Goal: Browse casually: Explore the website without a specific task or goal

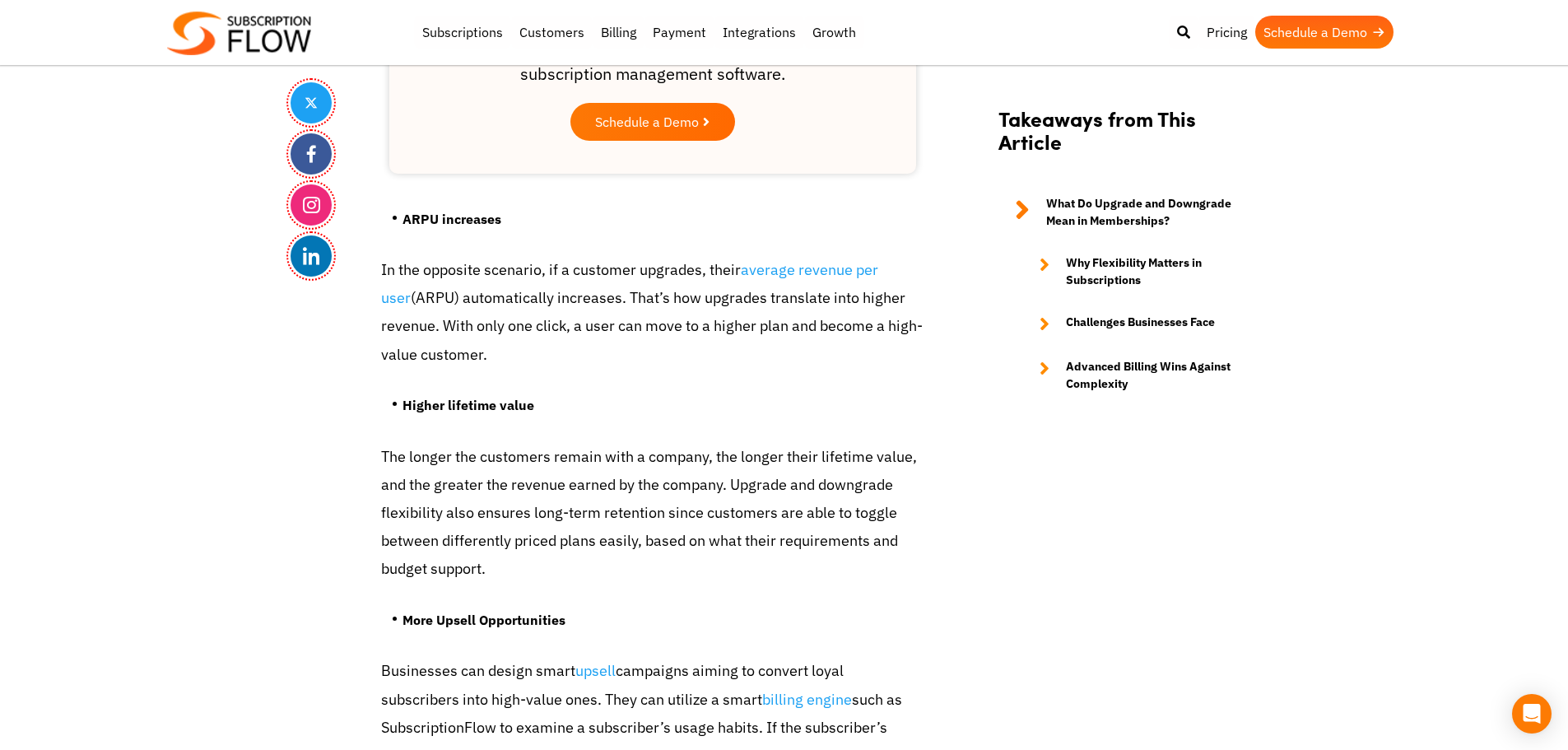
scroll to position [3413, 0]
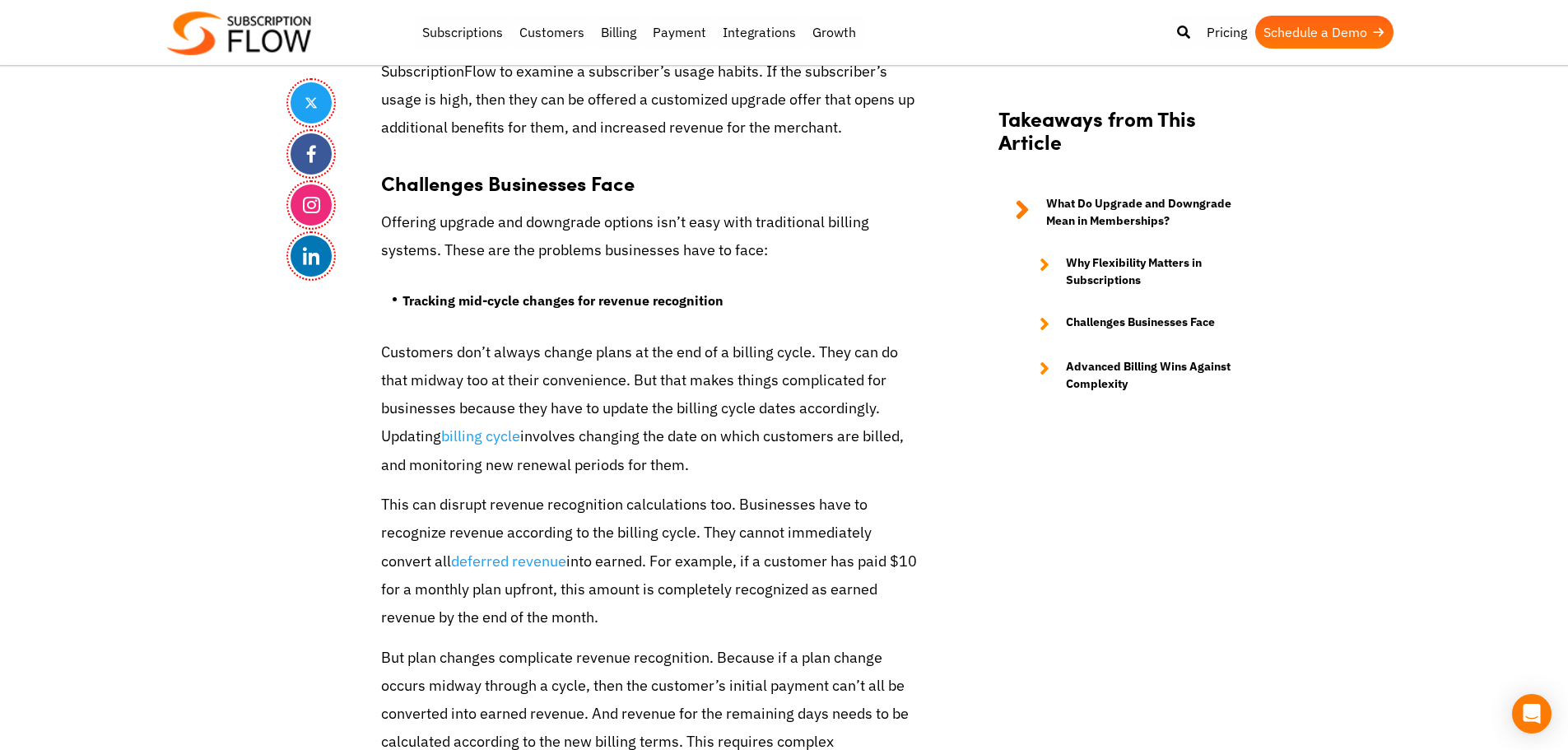
click at [132, 567] on body "Support Login Best Subscription Management and Billing Software 2023 Subscripti…" at bounding box center [784, 136] width 1568 height 7098
click at [146, 466] on body "Support Login Best Subscription Management and Billing Software 2023 Subscripti…" at bounding box center [784, 136] width 1568 height 7098
click at [137, 300] on body "Support Login Best Subscription Management and Billing Software 2023 Subscripti…" at bounding box center [784, 136] width 1568 height 7098
click at [1528, 380] on body "Support Login Best Subscription Management and Billing Software 2023 Subscripti…" at bounding box center [784, 136] width 1568 height 7098
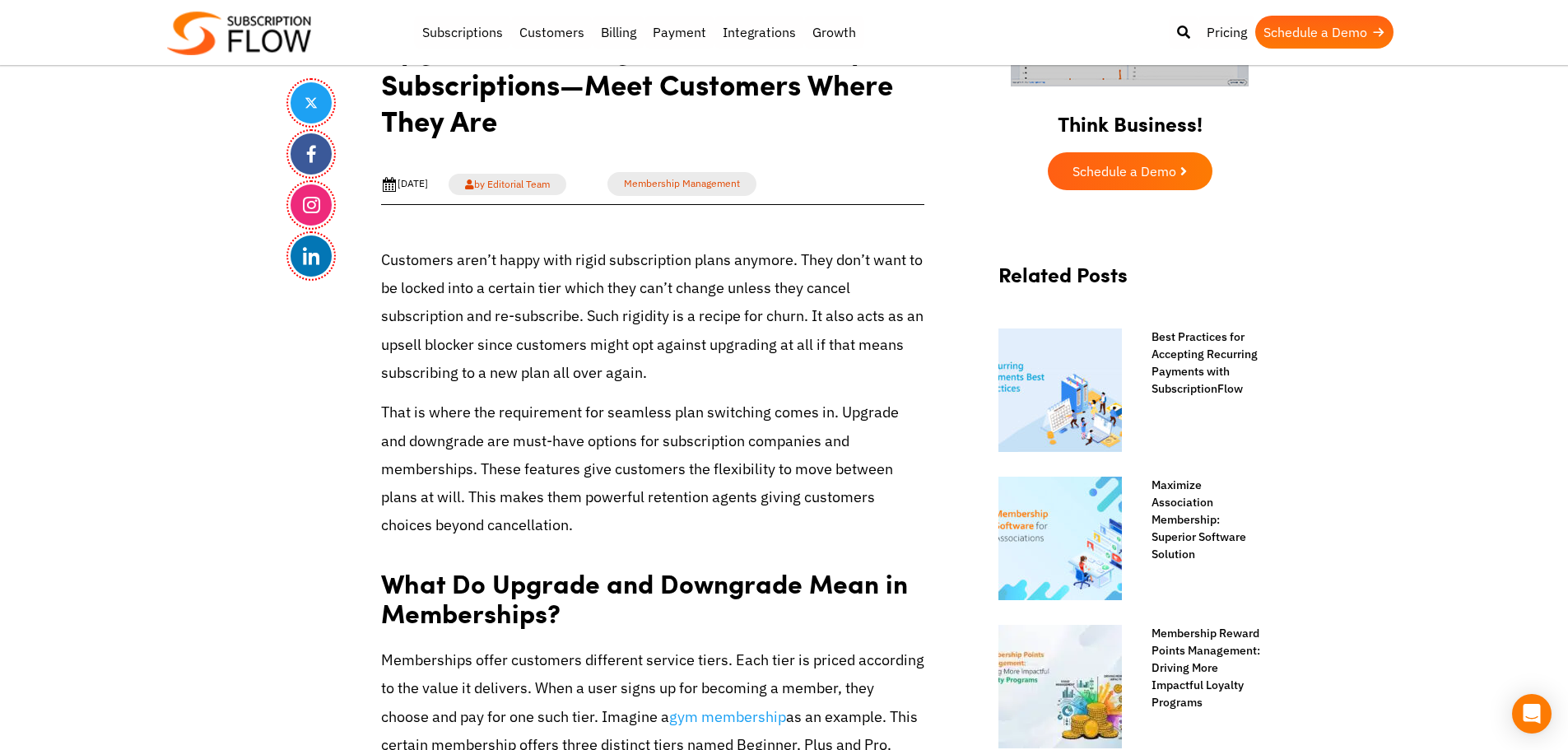
scroll to position [122, 0]
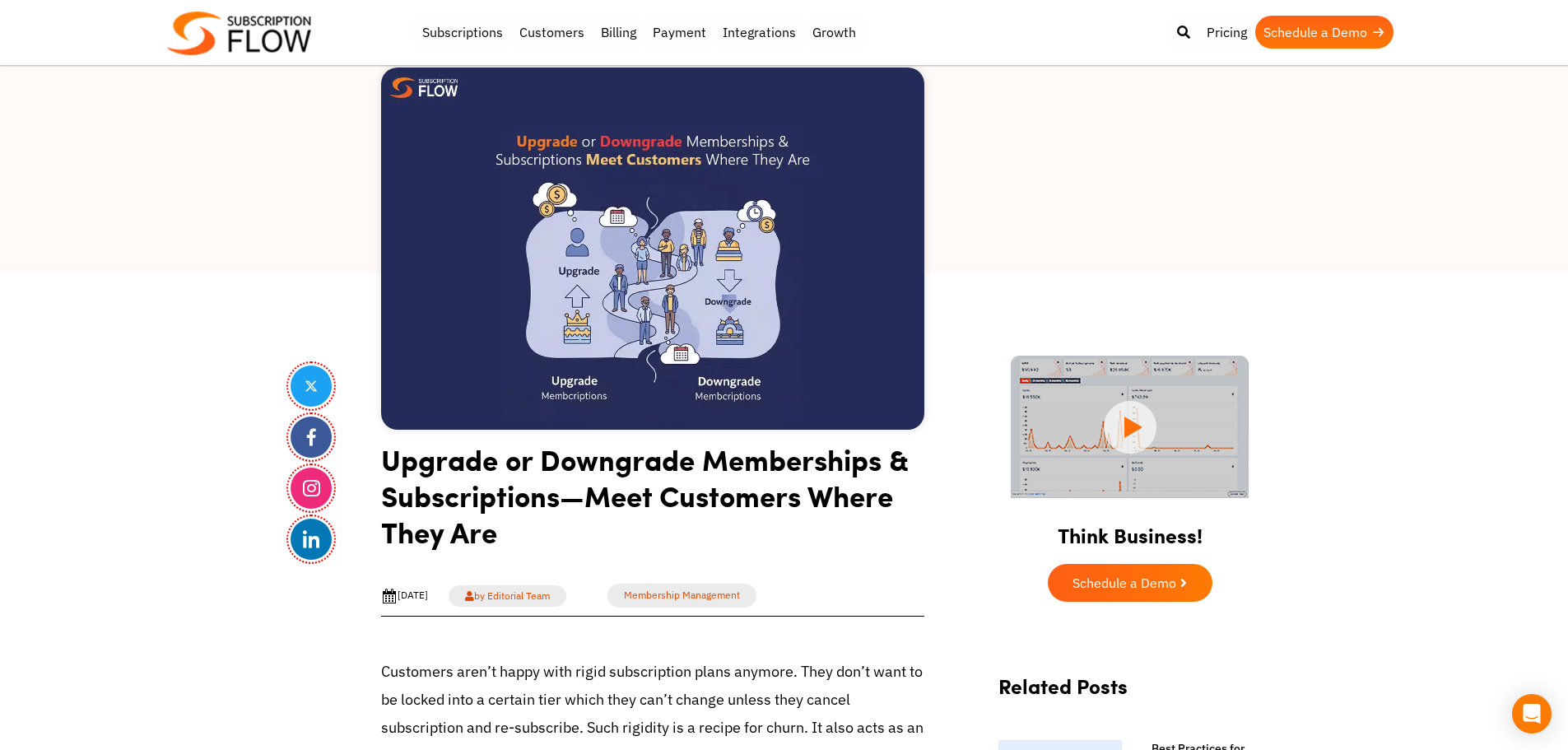
drag, startPoint x: 253, startPoint y: 335, endPoint x: 317, endPoint y: 110, distance: 233.9
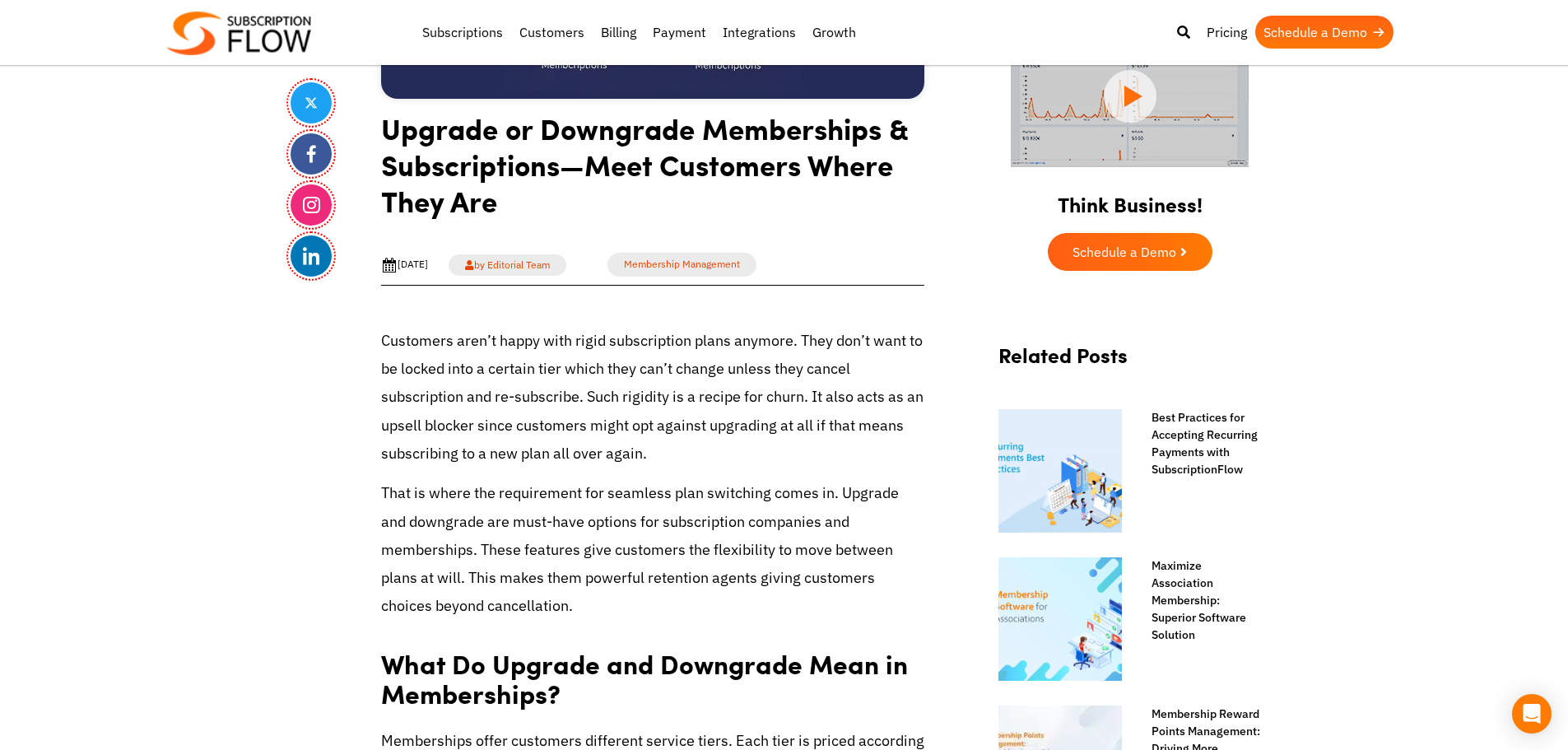
scroll to position [615, 0]
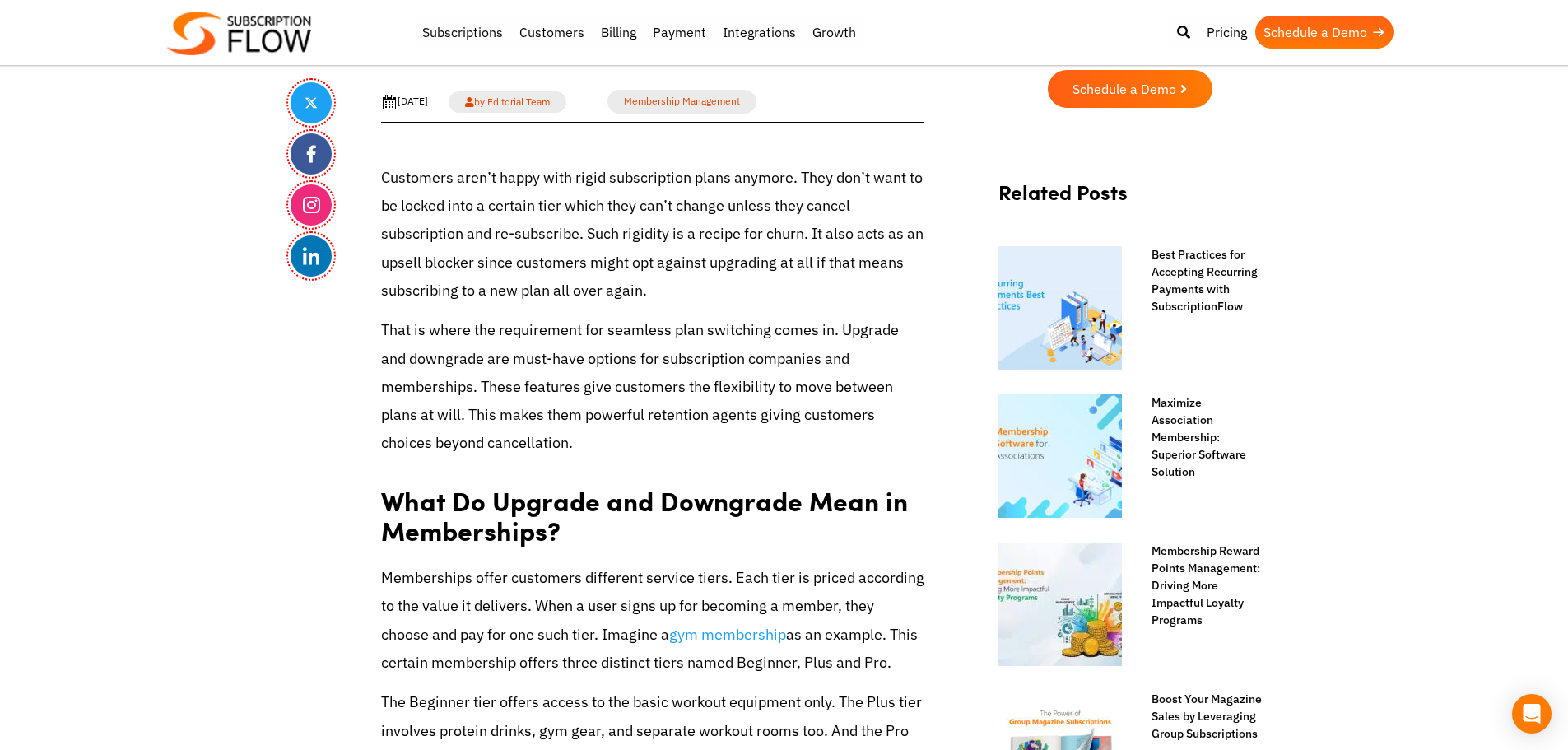
drag, startPoint x: 242, startPoint y: 376, endPoint x: 352, endPoint y: 62, distance: 332.7
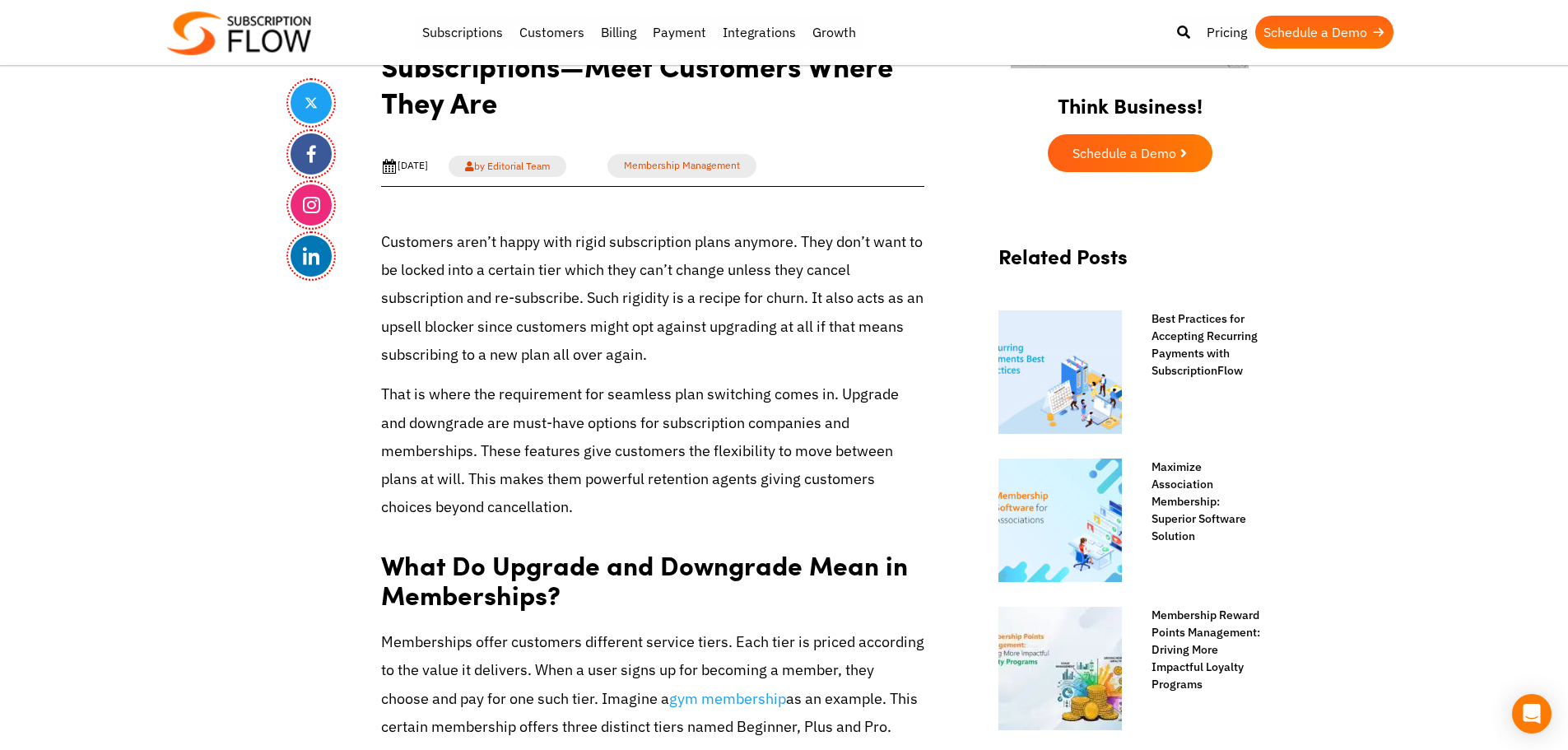
scroll to position [549, 0]
click at [523, 351] on p "Customers aren’t happy with rigid subscription plans anymore. They don’t want t…" at bounding box center [653, 300] width 543 height 141
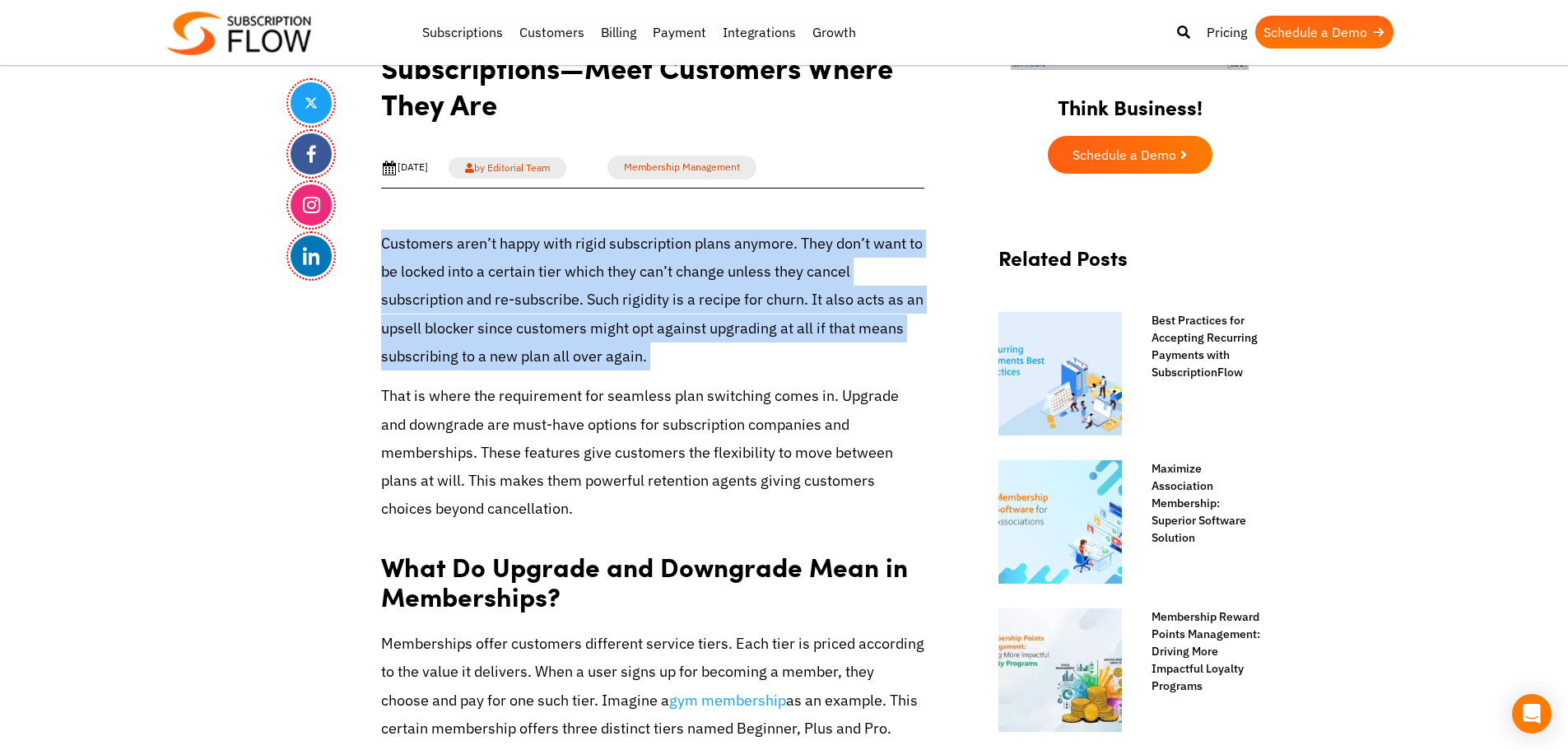
click at [523, 351] on p "Customers aren’t happy with rigid subscription plans anymore. They don’t want t…" at bounding box center [653, 300] width 543 height 141
click at [608, 315] on p "Customers aren’t happy with rigid subscription plans anymore. They don’t want t…" at bounding box center [653, 300] width 543 height 141
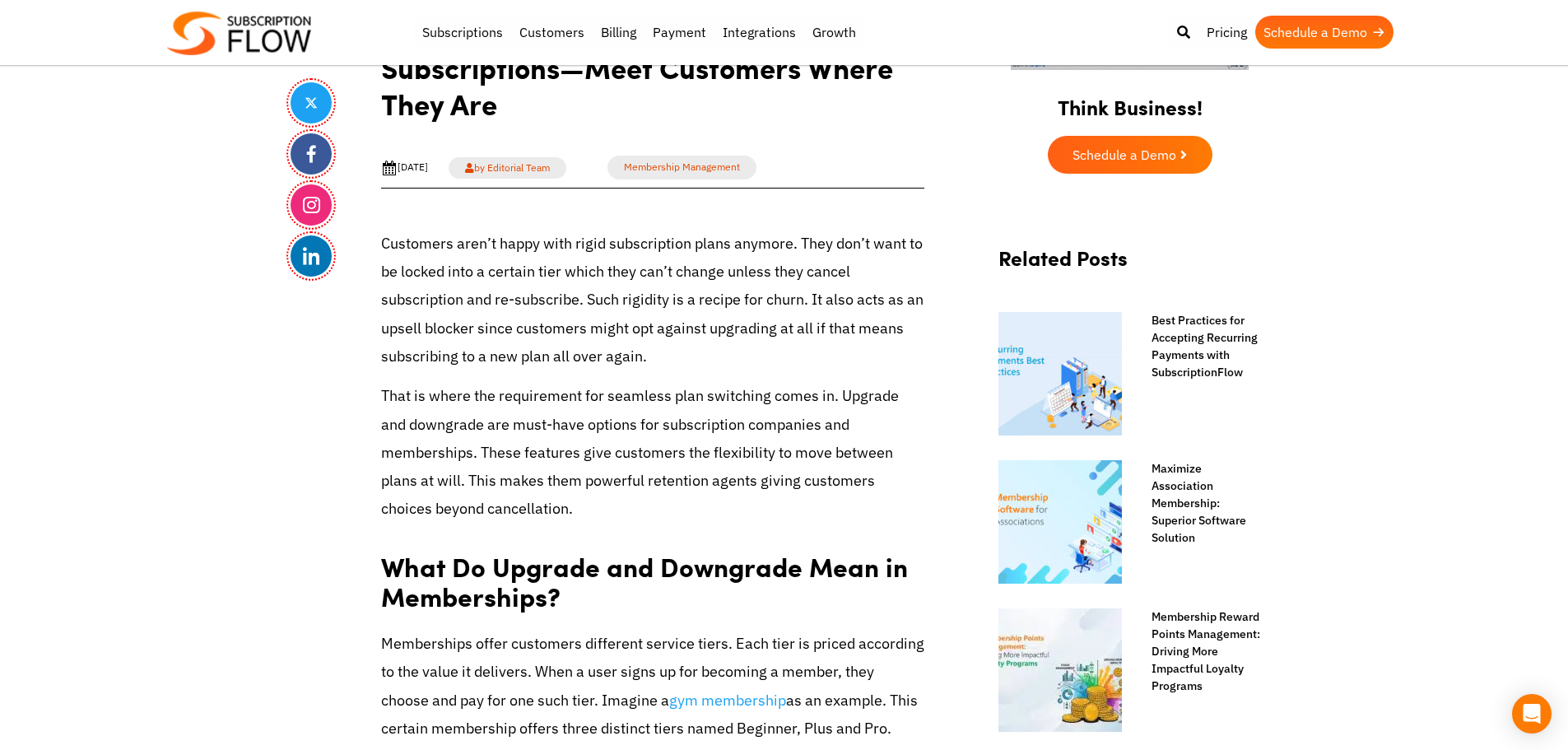
drag, startPoint x: 30, startPoint y: 383, endPoint x: 426, endPoint y: 14, distance: 541.3
drag, startPoint x: 144, startPoint y: 409, endPoint x: 456, endPoint y: 5, distance: 510.5
drag, startPoint x: 102, startPoint y: 403, endPoint x: 117, endPoint y: 352, distance: 53.2
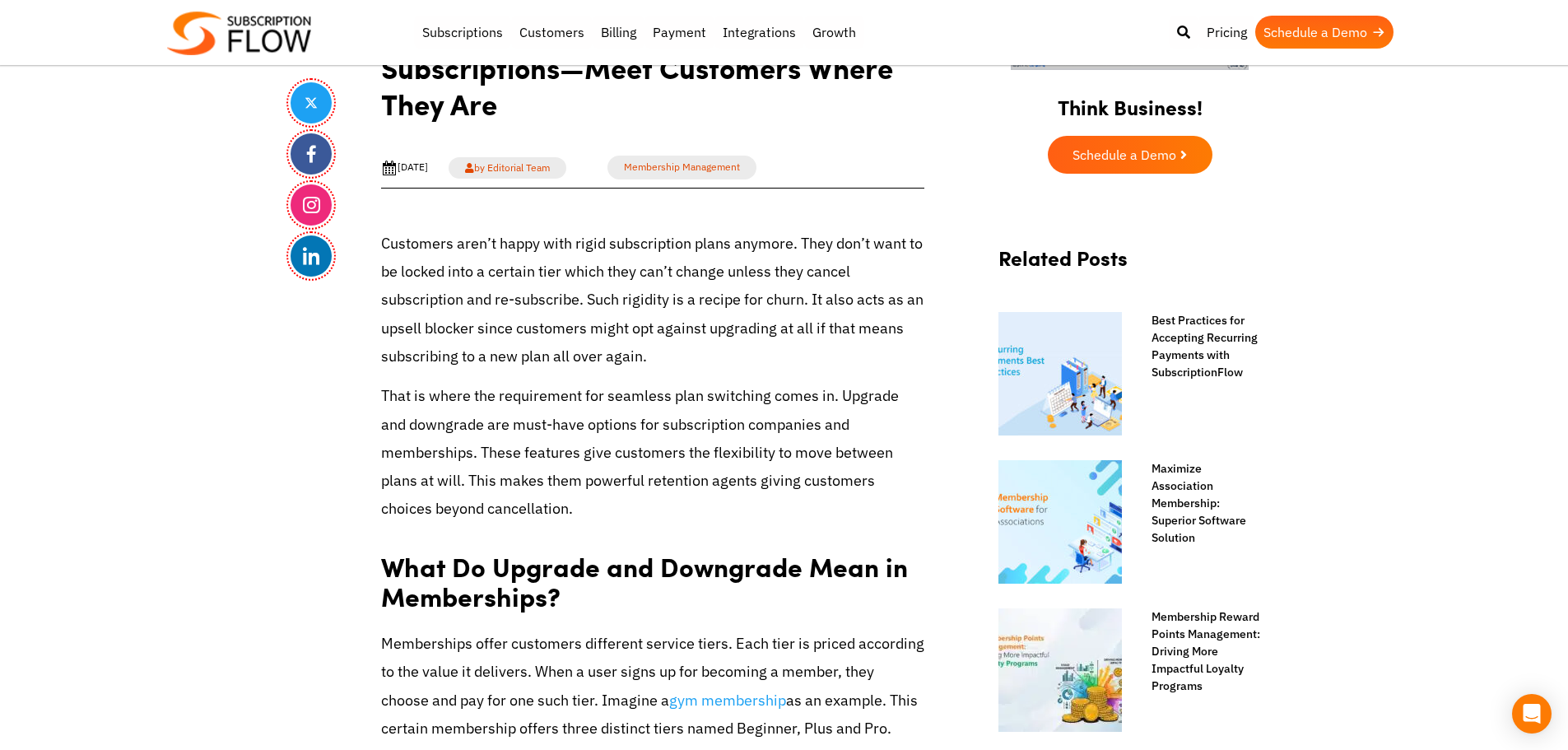
drag, startPoint x: 1432, startPoint y: 266, endPoint x: 1448, endPoint y: 228, distance: 41.2
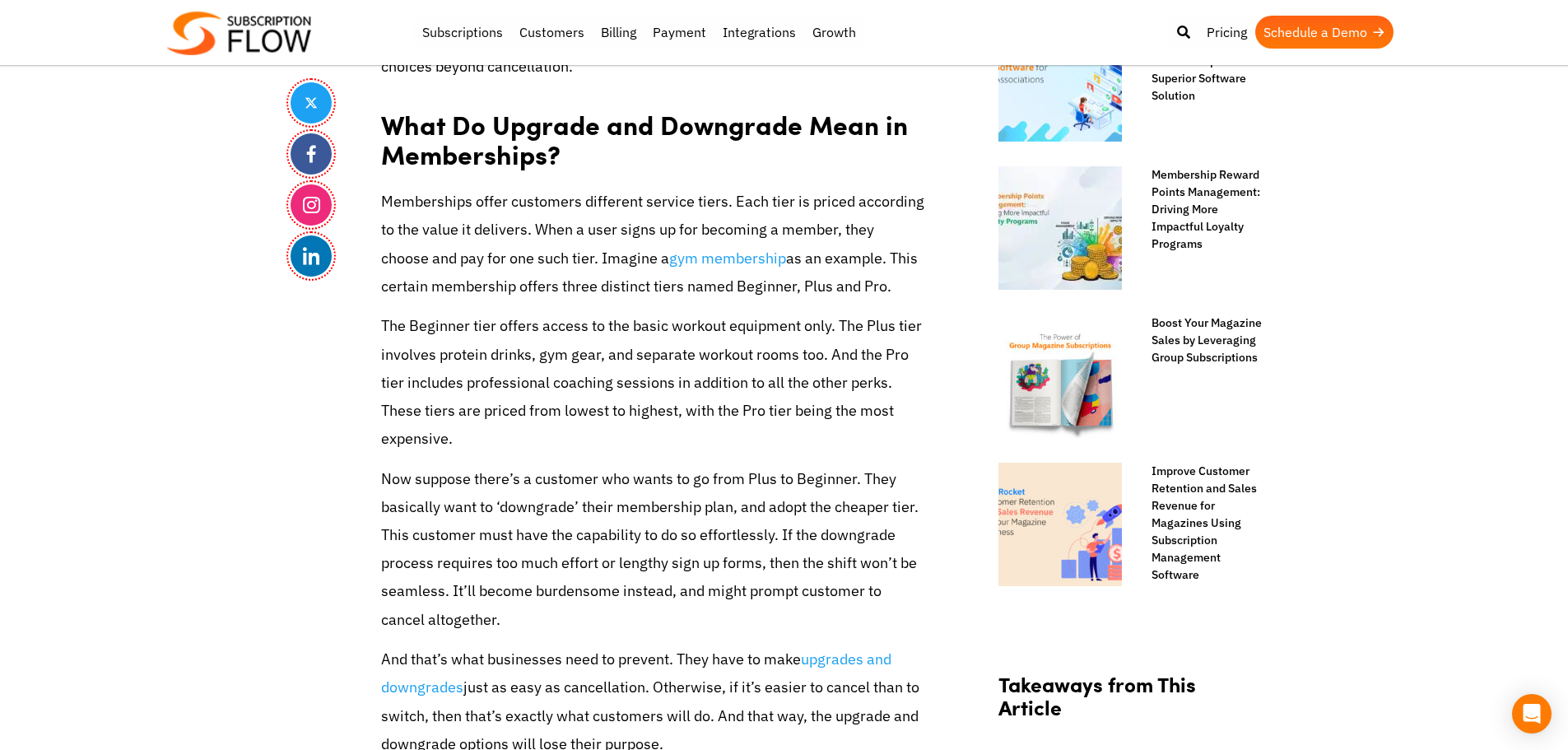
scroll to position [1205, 0]
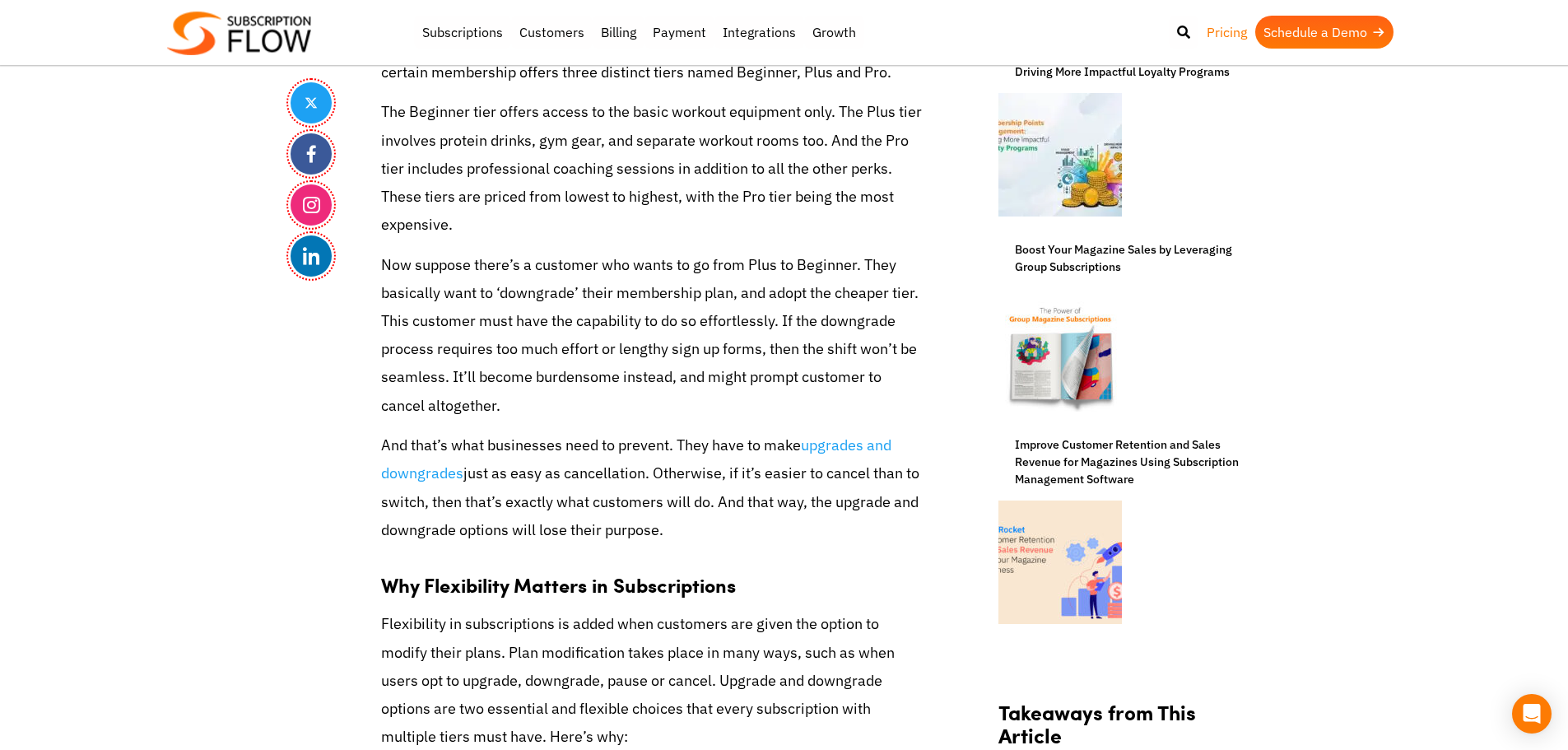
drag, startPoint x: 1334, startPoint y: 298, endPoint x: 1220, endPoint y: 23, distance: 297.7
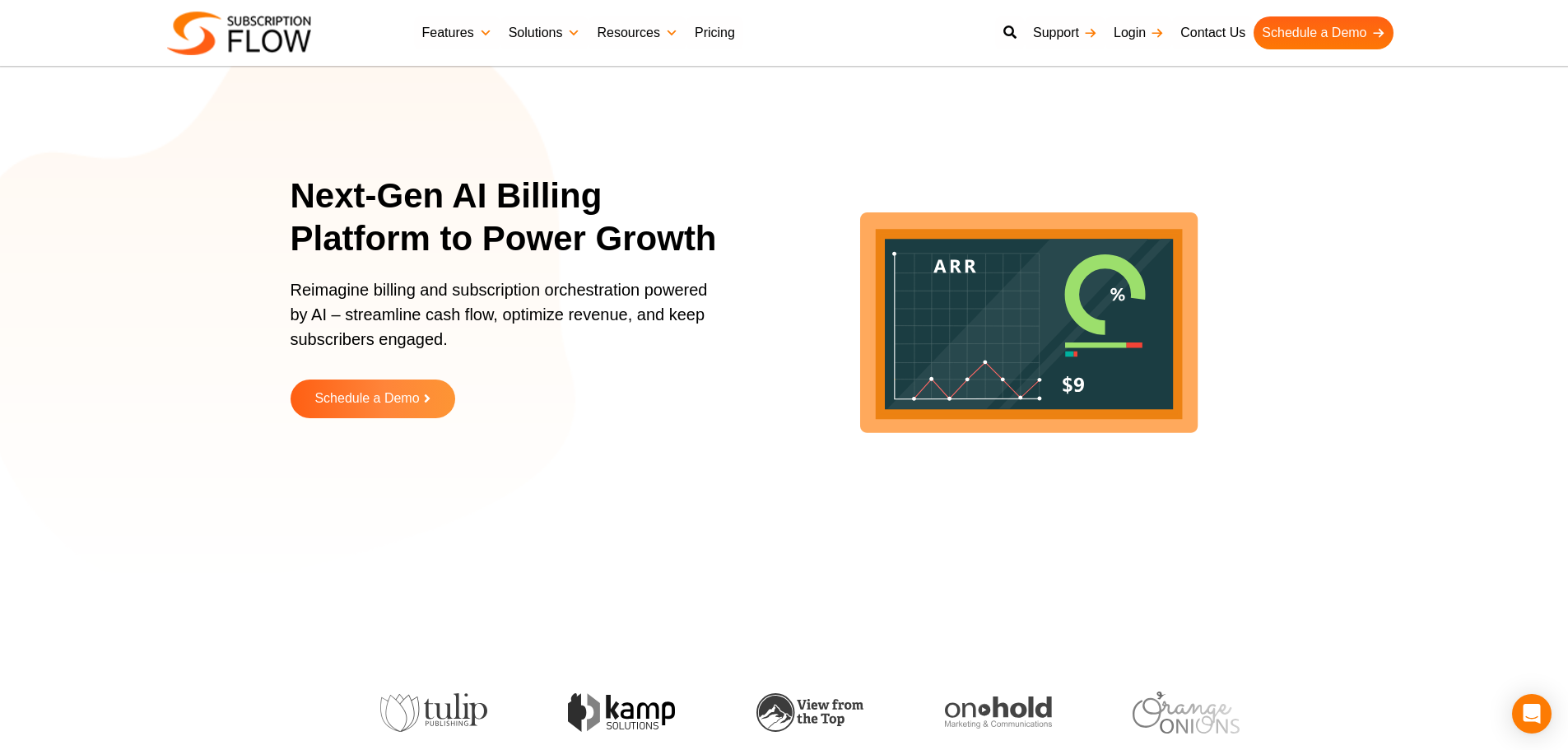
click at [1028, 607] on div "Next-Gen AI Billing Platform to Power Growth Reimagine billing and subscription…" at bounding box center [784, 308] width 1568 height 617
click at [115, 180] on section "Next-Gen AI Billing Platform to Power Growth Reimagine billing and subscription…" at bounding box center [784, 309] width 1568 height 535
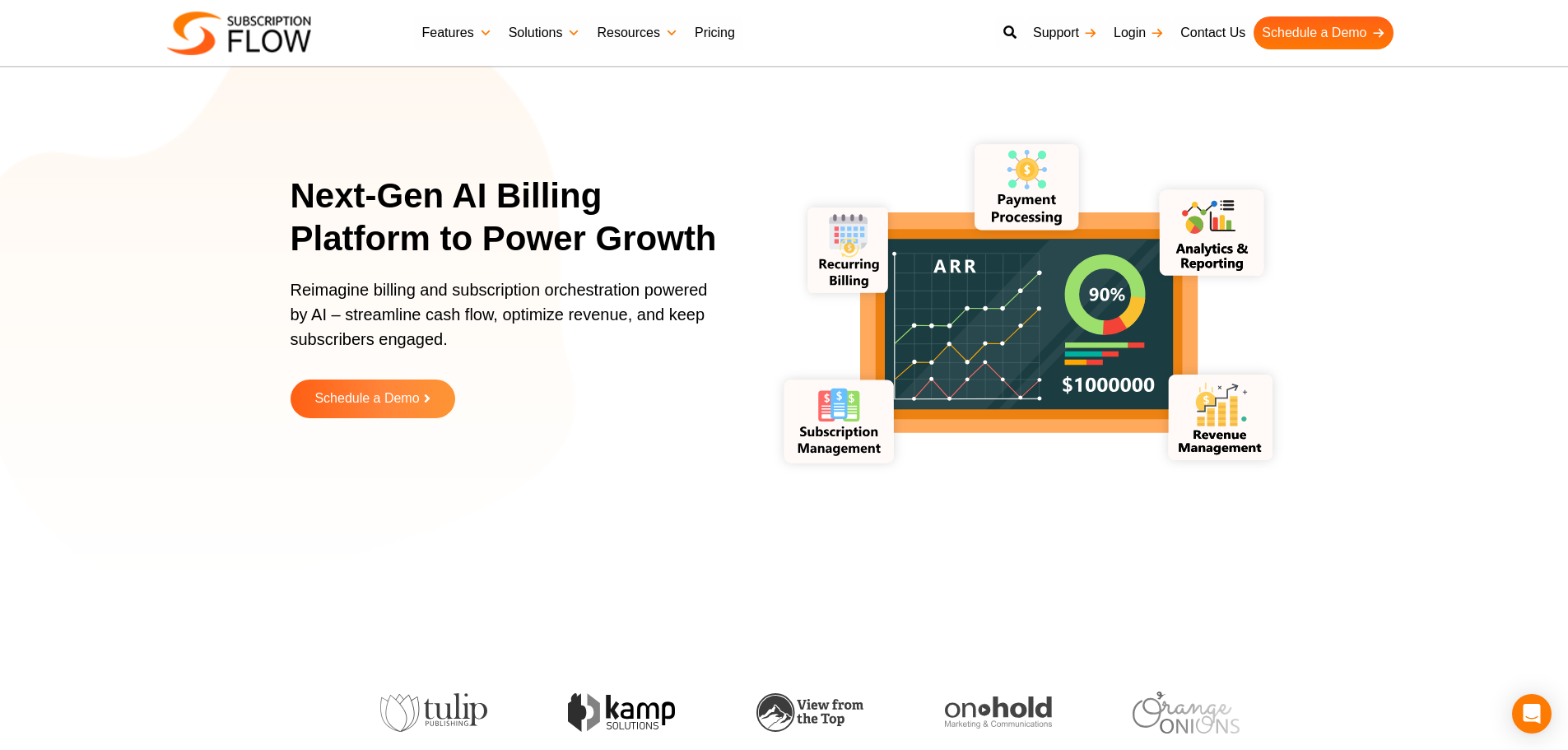
click at [295, 204] on h1 "Next-Gen AI Billing Platform to Power Growth" at bounding box center [514, 218] width 448 height 87
drag, startPoint x: 258, startPoint y: 186, endPoint x: 408, endPoint y: 125, distance: 161.9
click at [268, 183] on section "Next-Gen AI Billing Platform to Power Growth Reimagine billing and subscription…" at bounding box center [784, 309] width 1568 height 535
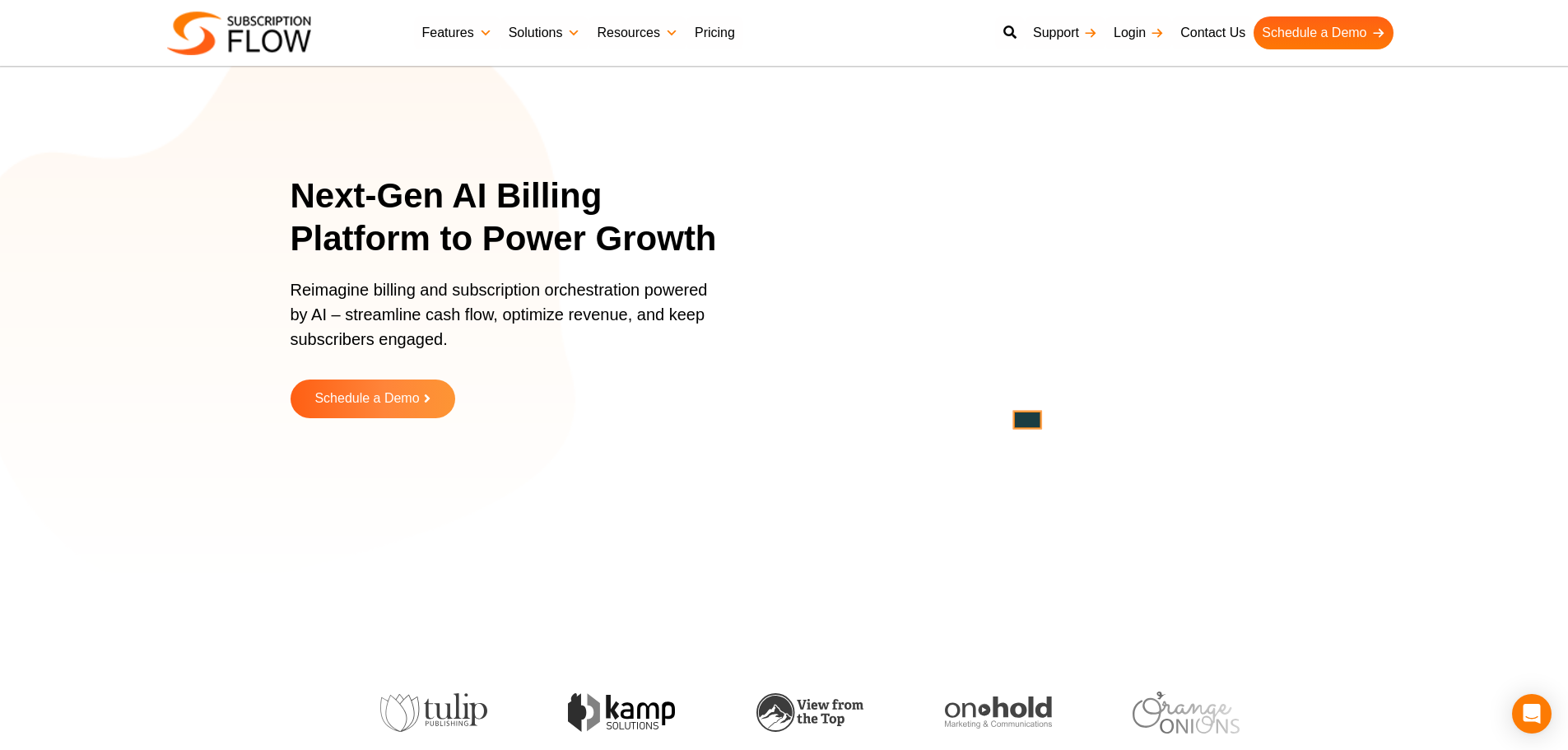
click at [53, 414] on section "Next-Gen AI Billing Platform to Power Growth Reimagine billing and subscription…" at bounding box center [784, 309] width 1568 height 535
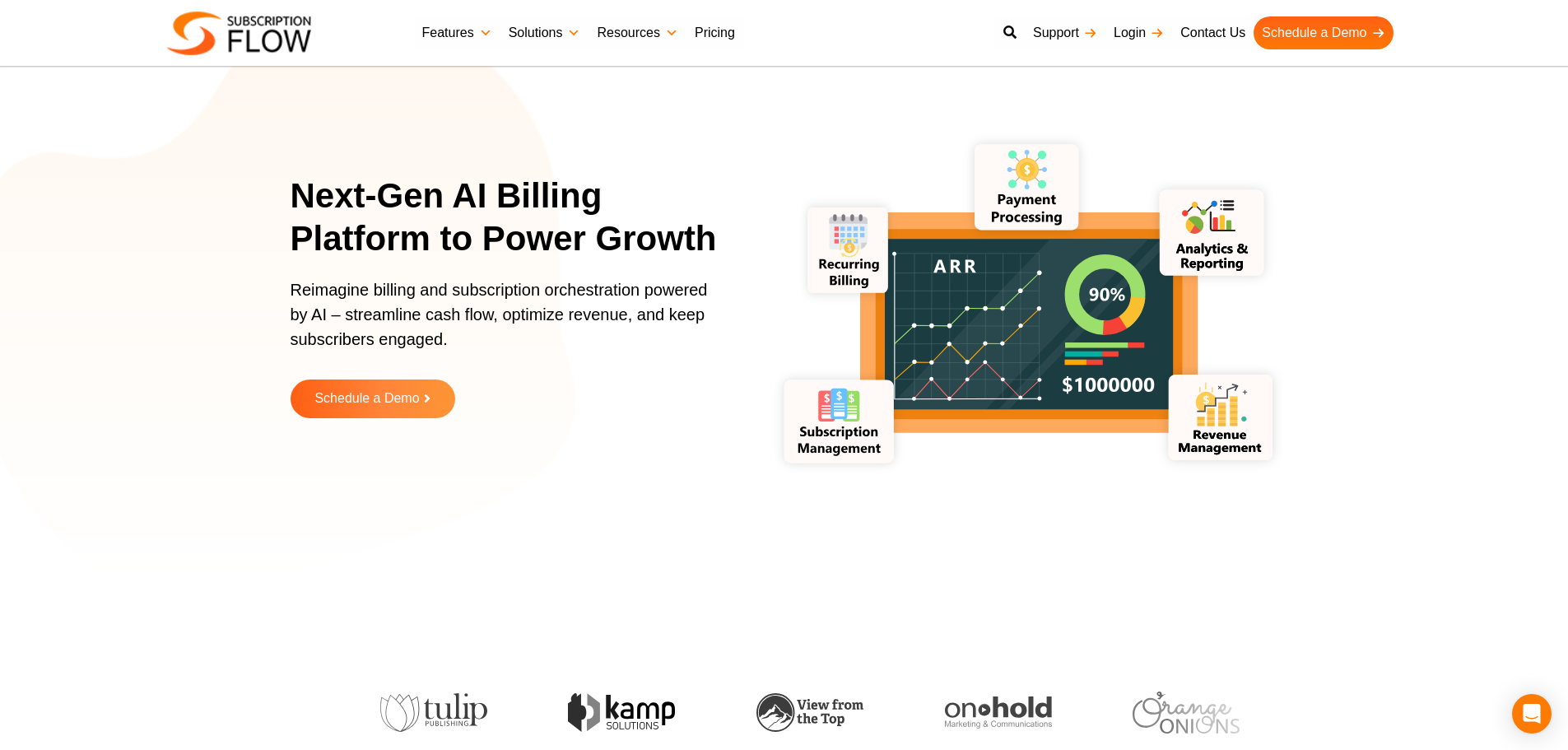
click at [222, 171] on section "Next-Gen AI Billing Platform to Power Growth Reimagine billing and subscription…" at bounding box center [784, 309] width 1568 height 535
drag, startPoint x: 216, startPoint y: 318, endPoint x: 622, endPoint y: 22, distance: 502.4
click at [221, 314] on section "Next-Gen AI Billing Platform to Power Growth Reimagine billing and subscription…" at bounding box center [784, 309] width 1568 height 535
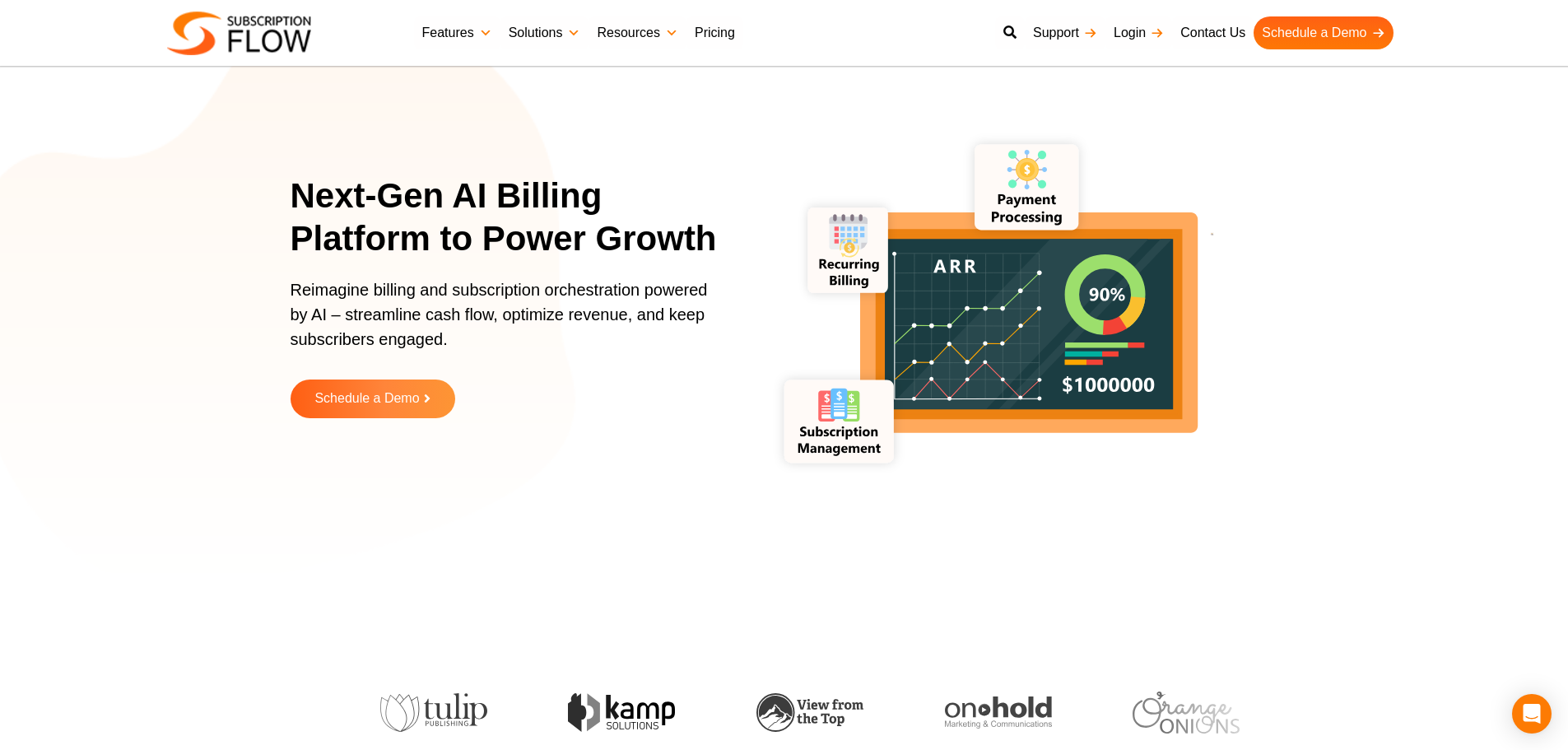
click at [412, 258] on h1 "Next-Gen AI Billing Platform to Power Growth" at bounding box center [514, 218] width 448 height 87
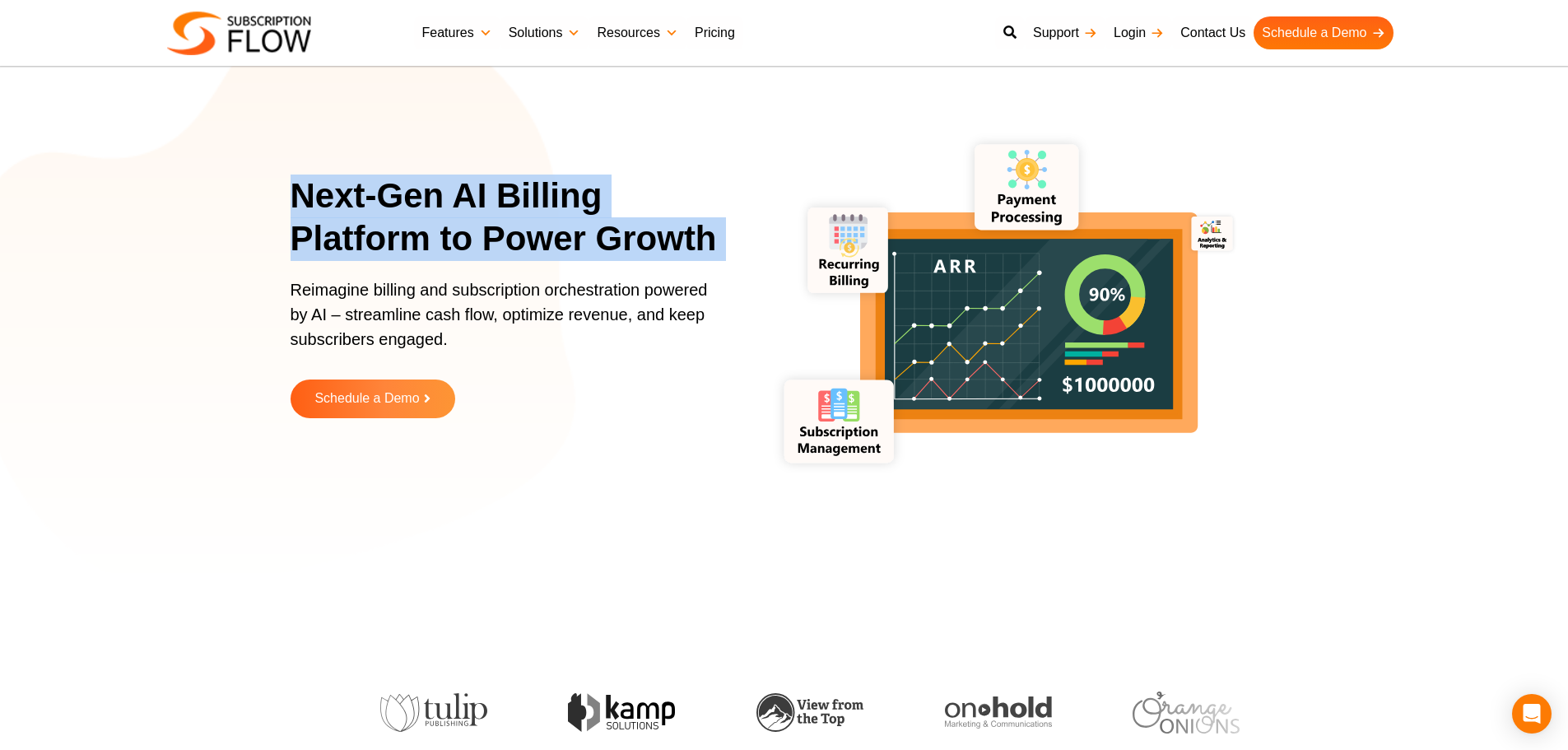
click at [412, 258] on h1 "Next-Gen AI Billing Platform to Power Growth" at bounding box center [514, 218] width 448 height 87
click at [497, 229] on h1 "Next-Gen AI Billing Platform to Power Growth" at bounding box center [514, 218] width 448 height 87
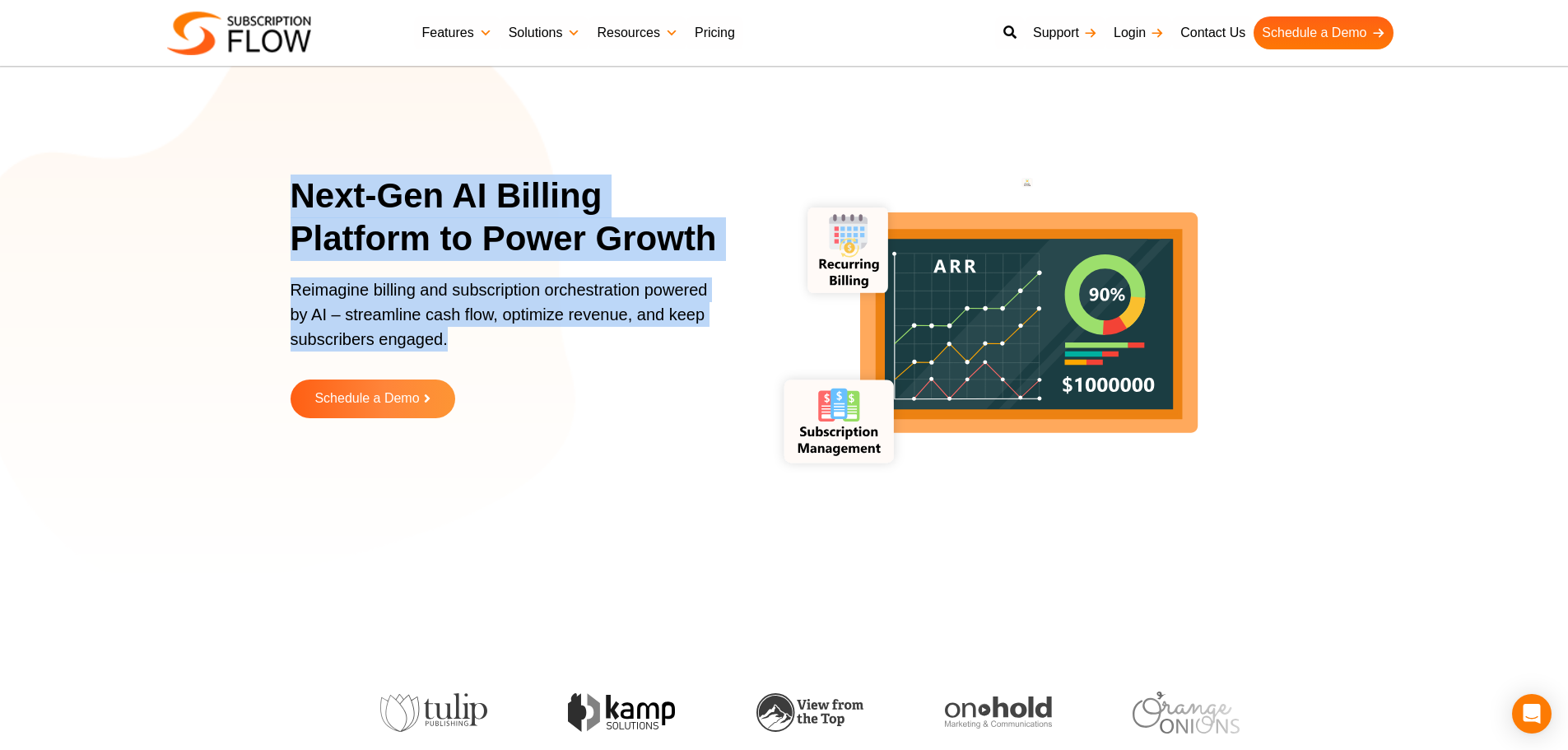
drag, startPoint x: 301, startPoint y: 194, endPoint x: 460, endPoint y: 347, distance: 220.7
click at [460, 347] on div "Next-Gen AI Billing Platform to Power Growth Reimagine billing and subscription…" at bounding box center [514, 308] width 448 height 268
click at [431, 322] on p "Reimagine billing and subscription orchestration powered by AI – streamline cas…" at bounding box center [504, 323] width 428 height 90
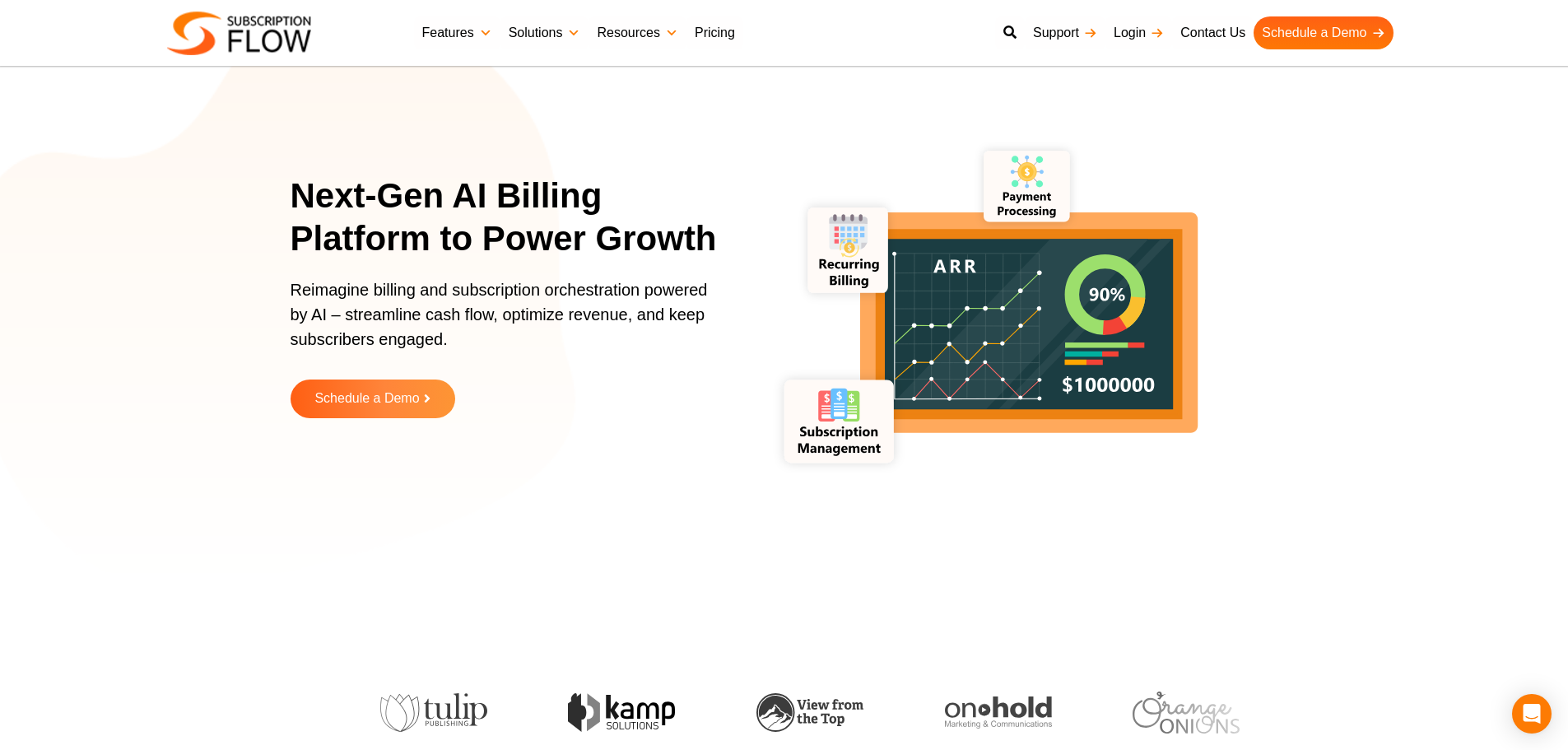
click at [431, 322] on p "Reimagine billing and subscription orchestration powered by AI – streamline cas…" at bounding box center [504, 323] width 428 height 90
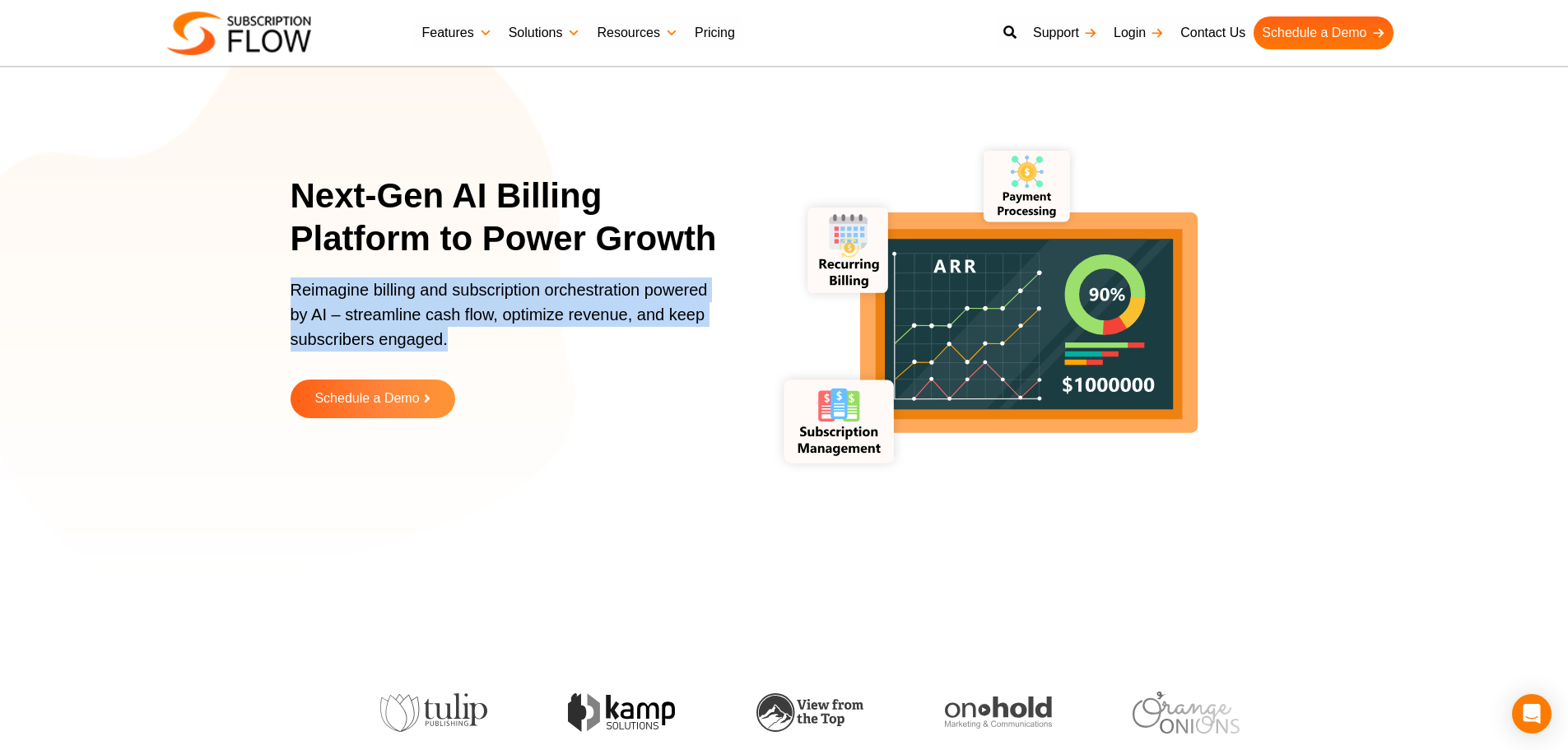
click at [431, 322] on p "Reimagine billing and subscription orchestration powered by AI – streamline cas…" at bounding box center [504, 323] width 428 height 90
click at [454, 329] on p "Reimagine billing and subscription orchestration powered by AI – streamline cas…" at bounding box center [504, 323] width 428 height 90
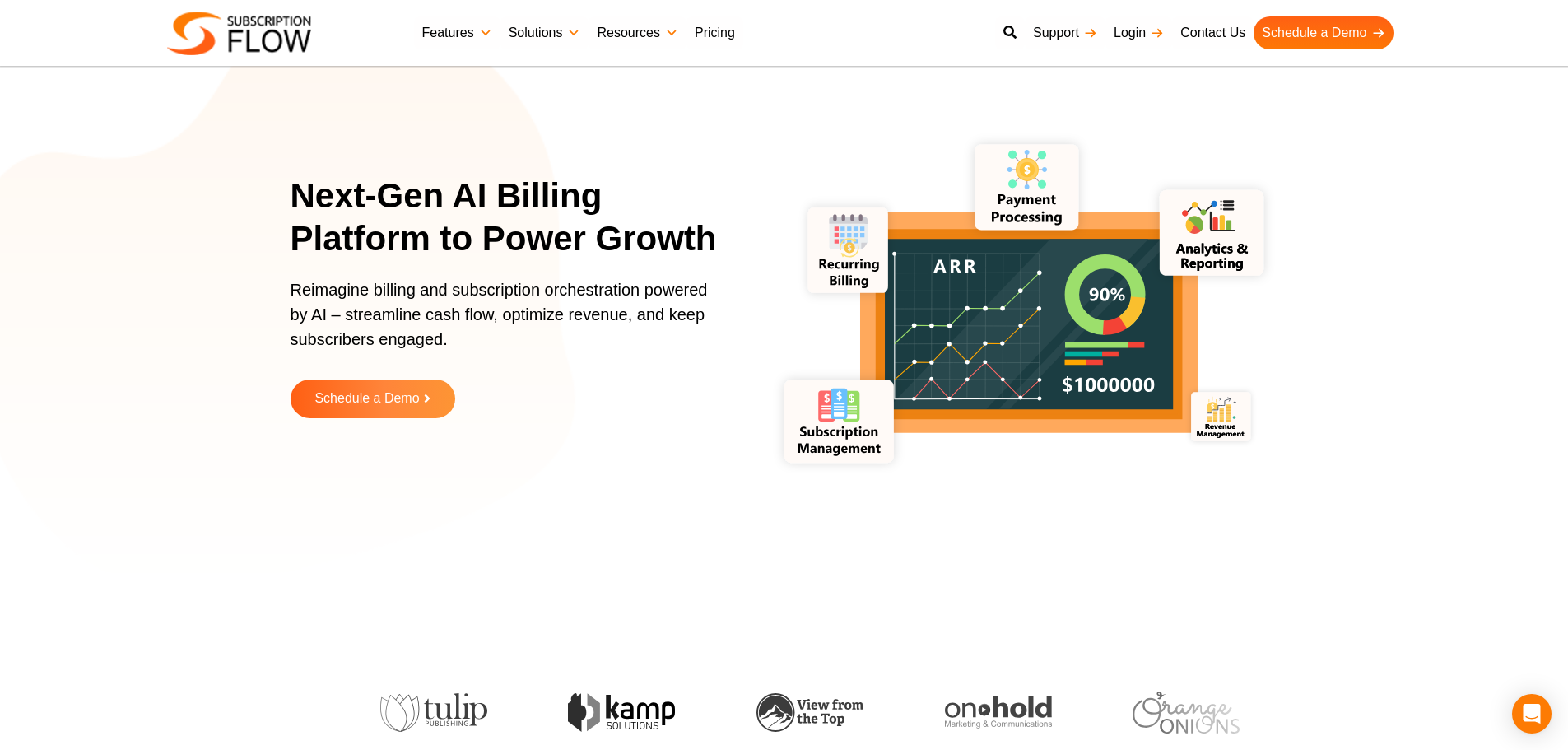
click at [378, 324] on p "Reimagine billing and subscription orchestration powered by AI – streamline cas…" at bounding box center [504, 323] width 428 height 90
click at [414, 317] on p "Reimagine billing and subscription orchestration powered by AI – streamline cas…" at bounding box center [504, 323] width 428 height 90
click at [424, 316] on p "Reimagine billing and subscription orchestration powered by AI – streamline cas…" at bounding box center [504, 323] width 428 height 90
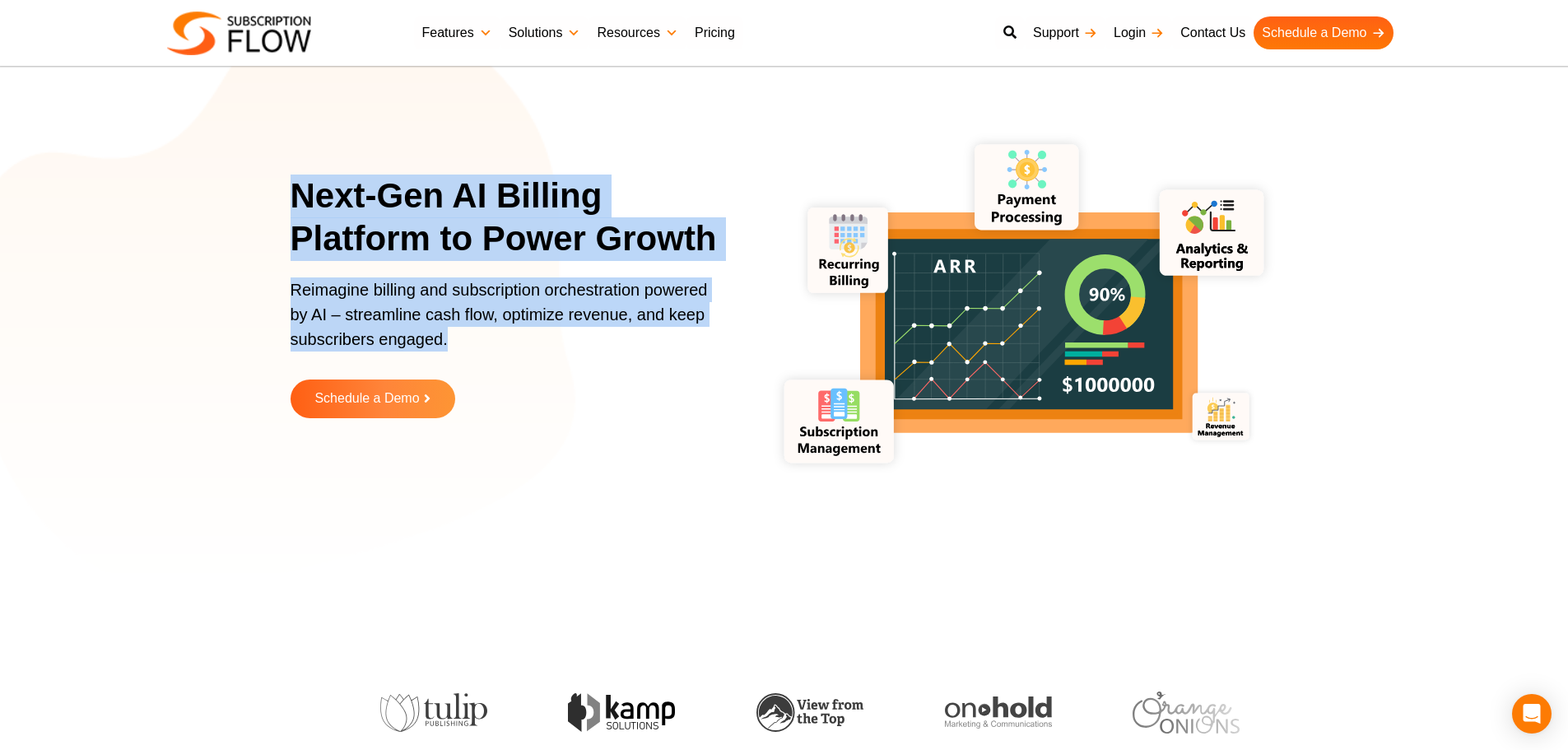
drag, startPoint x: 286, startPoint y: 199, endPoint x: 484, endPoint y: 371, distance: 262.3
click at [484, 371] on section "Next-Gen AI Billing Platform to Power Growth Reimagine billing and subscription…" at bounding box center [784, 309] width 1568 height 535
click at [470, 307] on p "Reimagine billing and subscription orchestration powered by AI – streamline cas…" at bounding box center [504, 323] width 428 height 90
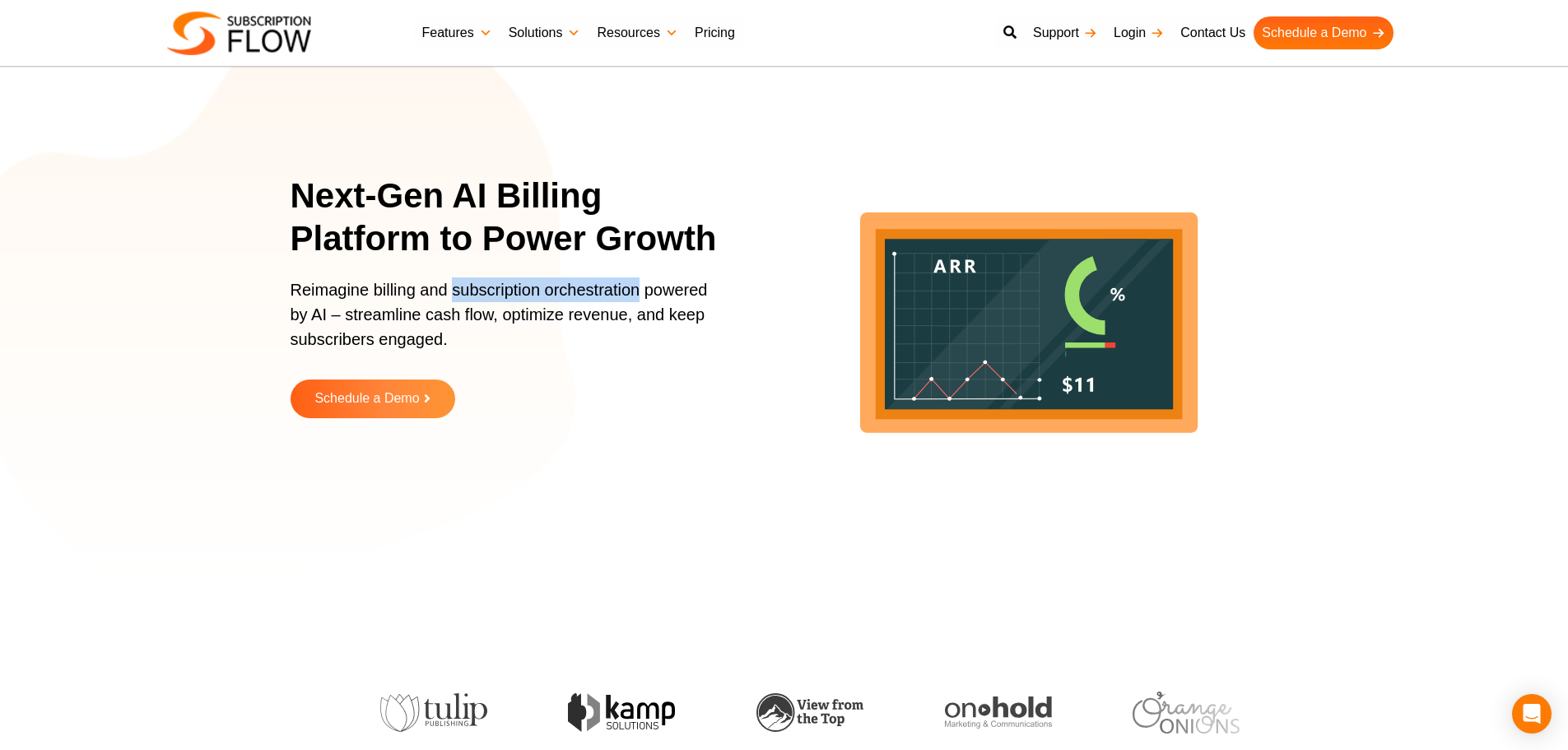
drag, startPoint x: 453, startPoint y: 295, endPoint x: 639, endPoint y: 292, distance: 186.0
click at [639, 292] on p "Reimagine billing and subscription orchestration powered by AI – streamline cas…" at bounding box center [504, 323] width 428 height 90
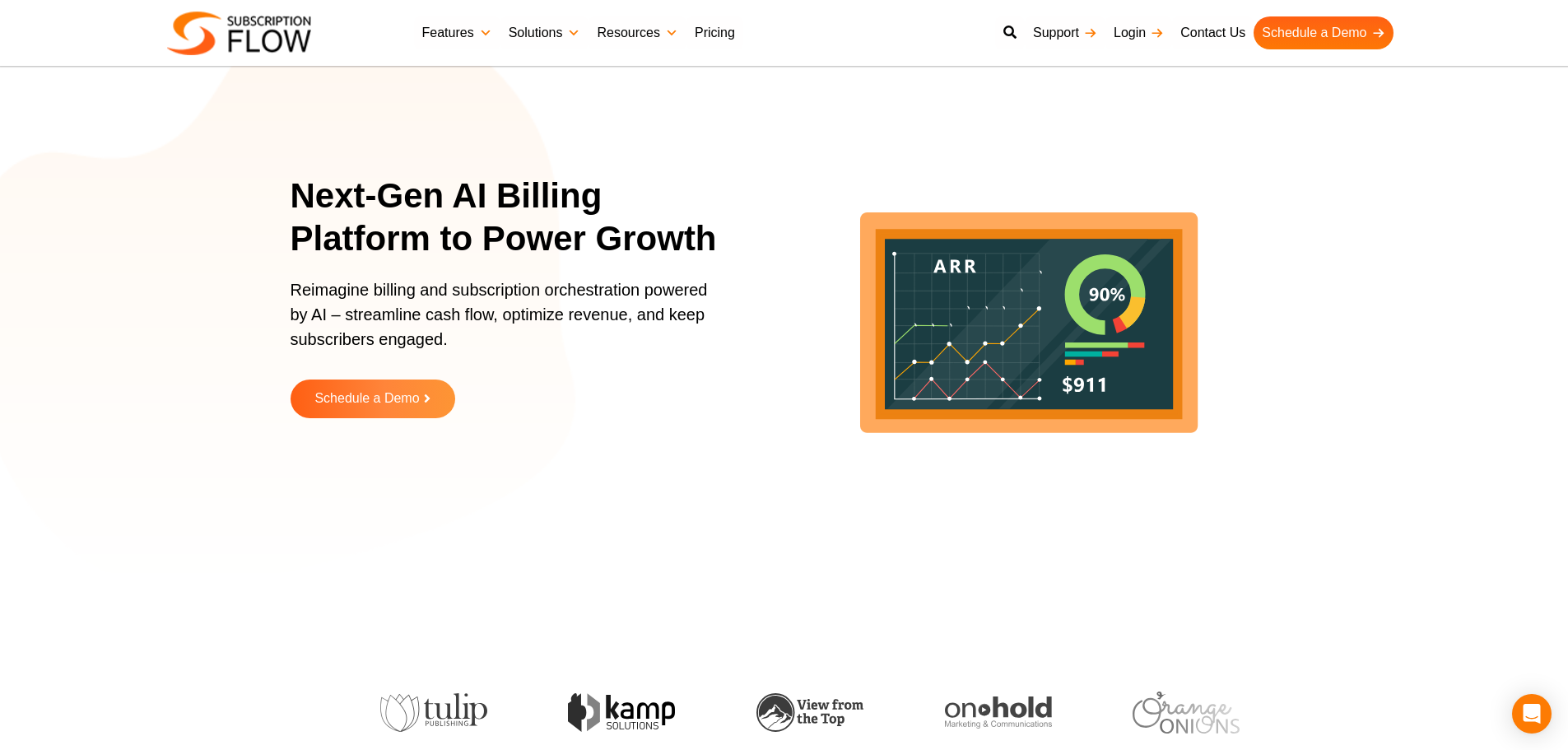
click at [287, 287] on section "Next-Gen AI Billing Platform to Power Growth Reimagine billing and subscription…" at bounding box center [784, 309] width 1568 height 535
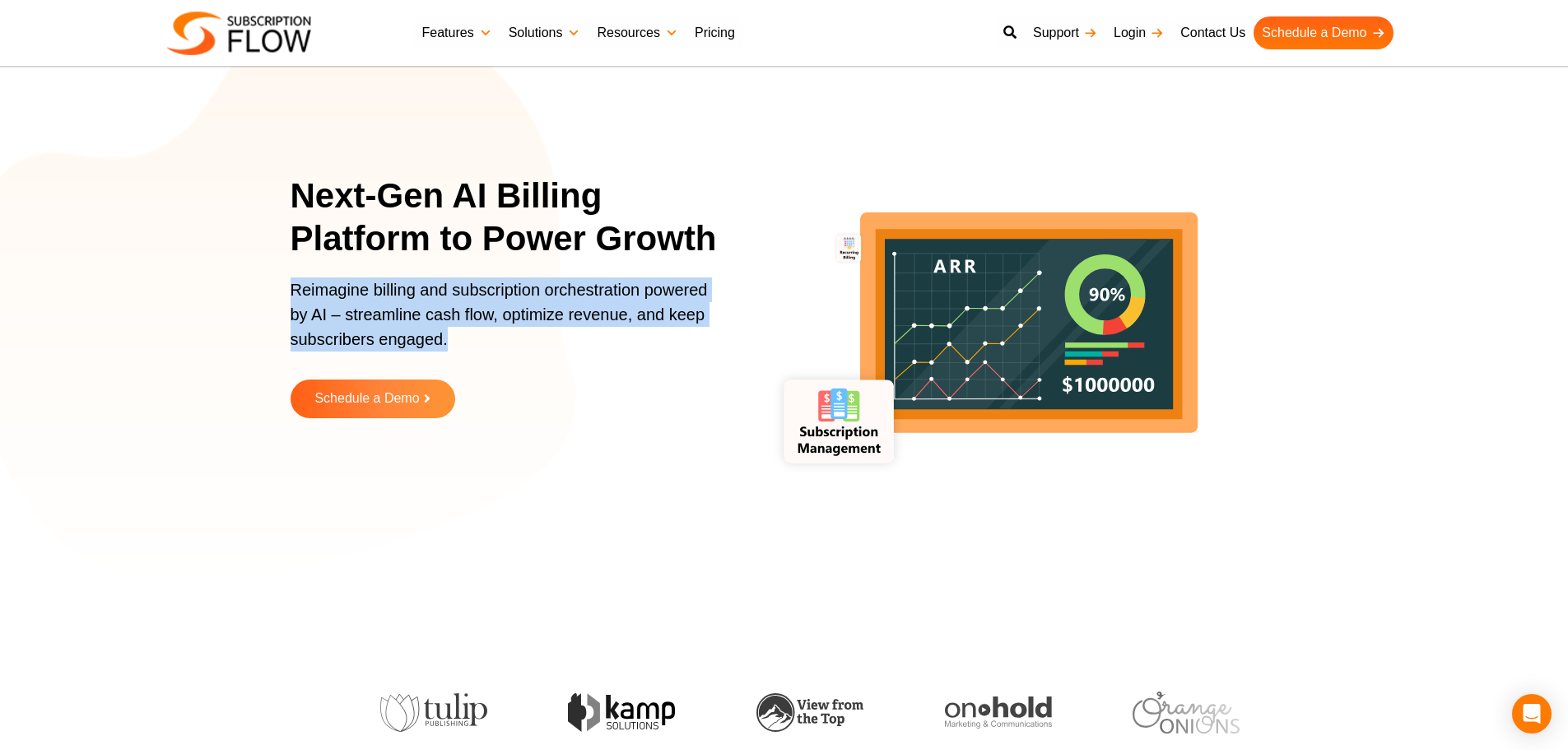
drag, startPoint x: 290, startPoint y: 288, endPoint x: 455, endPoint y: 341, distance: 173.3
click at [455, 341] on p "Reimagine billing and subscription orchestration powered by AI – streamline cas…" at bounding box center [504, 323] width 428 height 90
click at [364, 305] on p "Reimagine billing and subscription orchestration powered by AI – streamline cas…" at bounding box center [504, 323] width 428 height 90
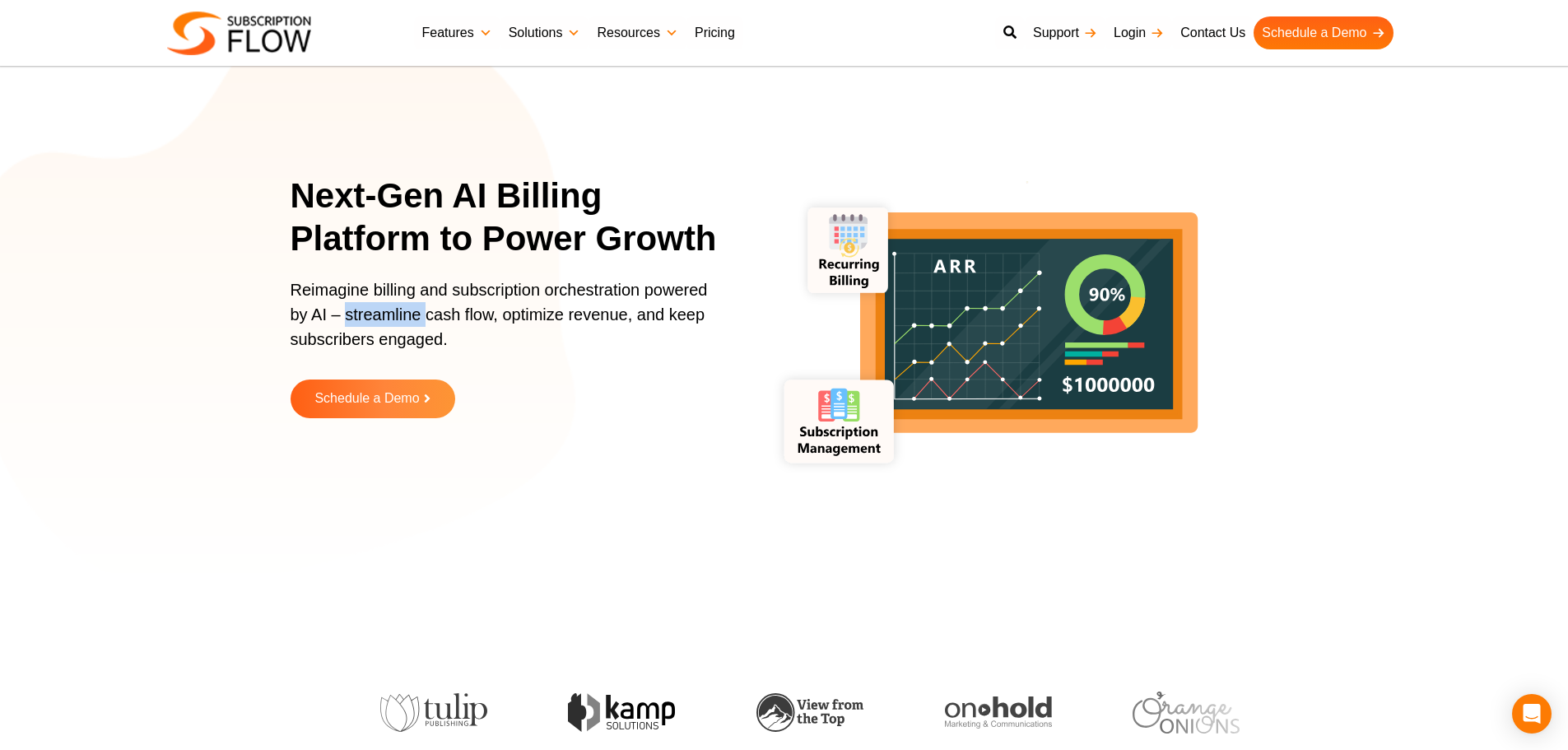
click at [364, 305] on p "Reimagine billing and subscription orchestration powered by AI – streamline cas…" at bounding box center [504, 323] width 428 height 90
click at [418, 317] on p "Reimagine billing and subscription orchestration powered by AI – streamline cas…" at bounding box center [504, 323] width 428 height 90
click at [349, 322] on p "Reimagine billing and subscription orchestration powered by AI – streamline cas…" at bounding box center [504, 323] width 428 height 90
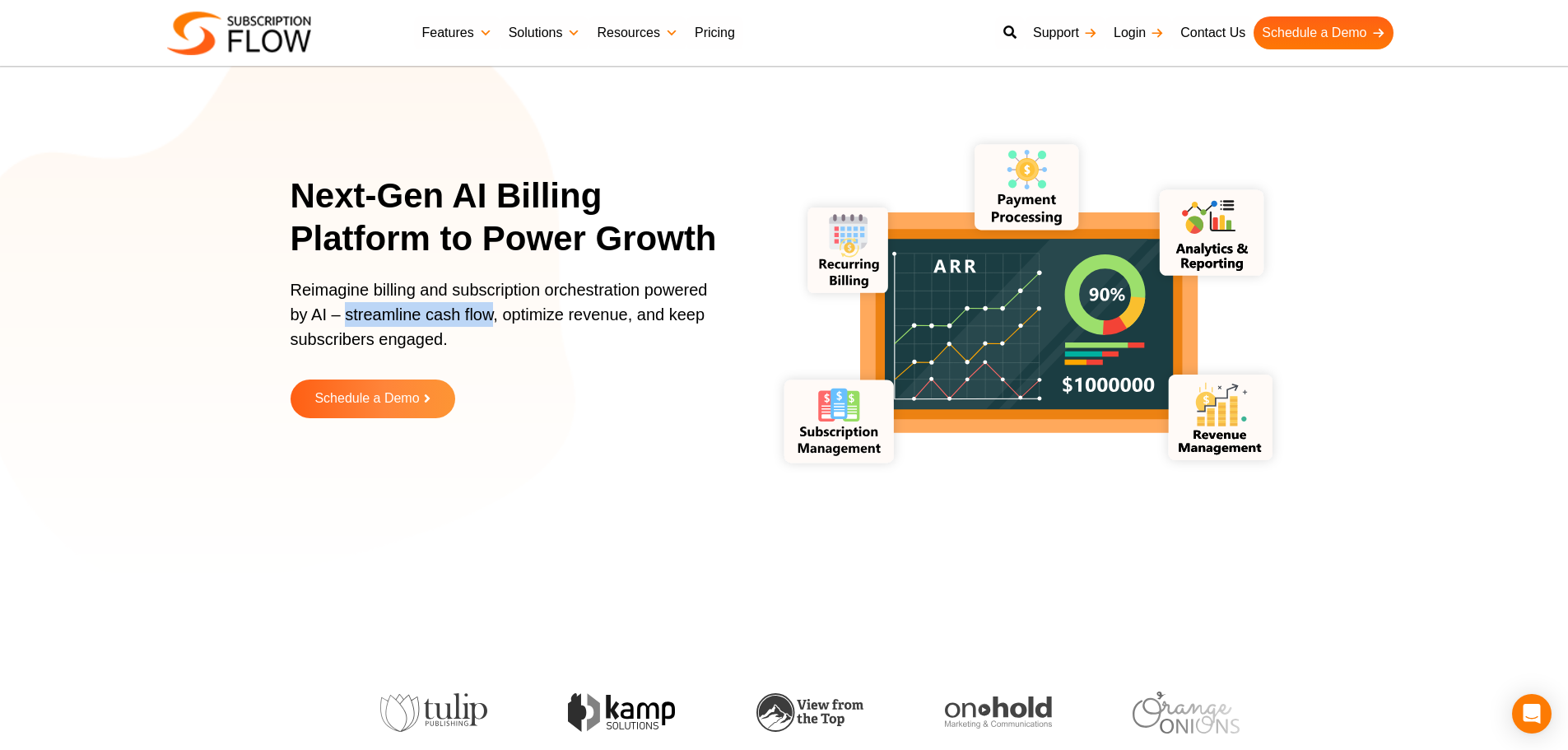
drag, startPoint x: 348, startPoint y: 318, endPoint x: 491, endPoint y: 318, distance: 143.0
click at [491, 318] on p "Reimagine billing and subscription orchestration powered by AI – streamline cas…" at bounding box center [504, 323] width 428 height 90
click at [562, 311] on p "Reimagine billing and subscription orchestration powered by AI – streamline cas…" at bounding box center [504, 323] width 428 height 90
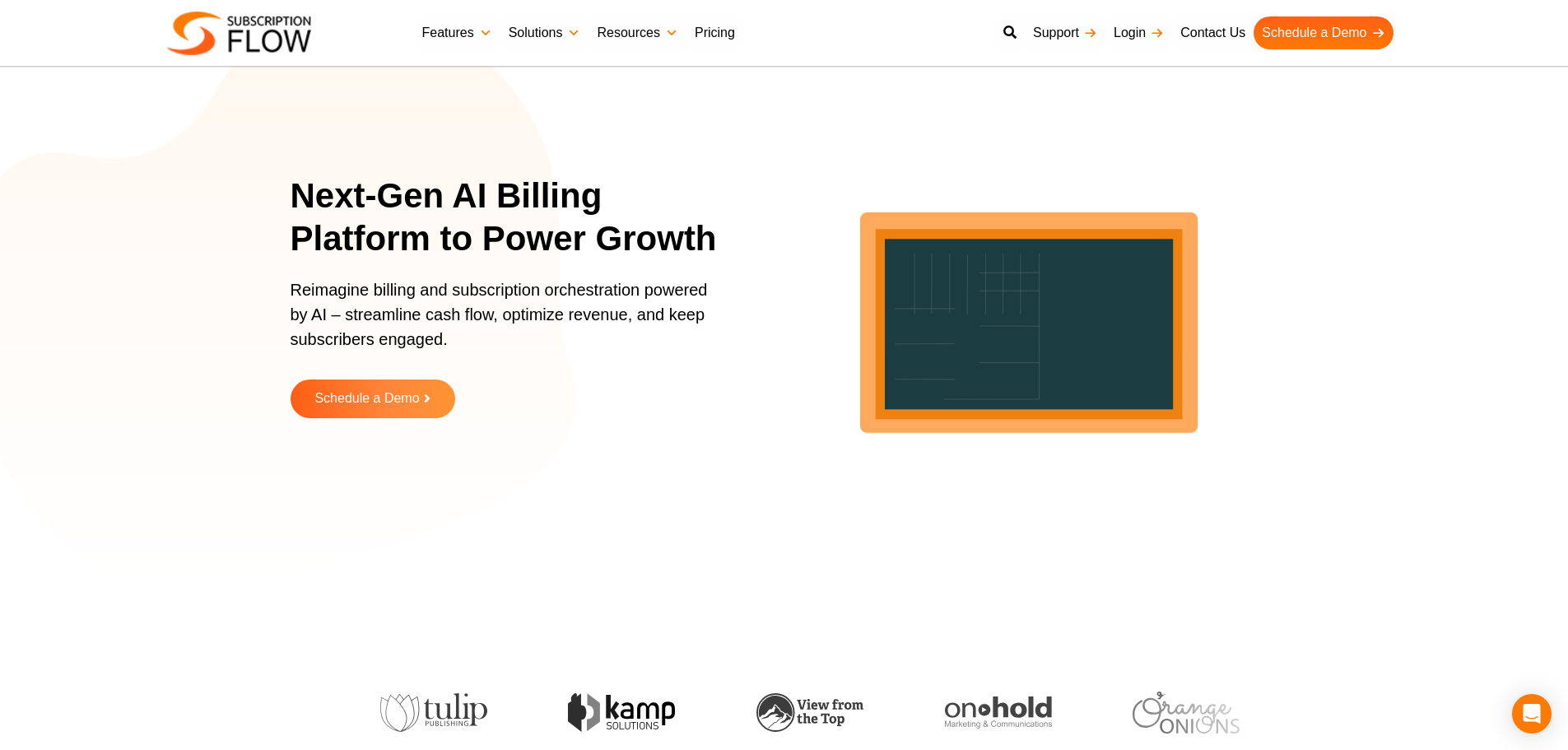
click at [648, 314] on p "Reimagine billing and subscription orchestration powered by AI – streamline cas…" at bounding box center [504, 323] width 428 height 90
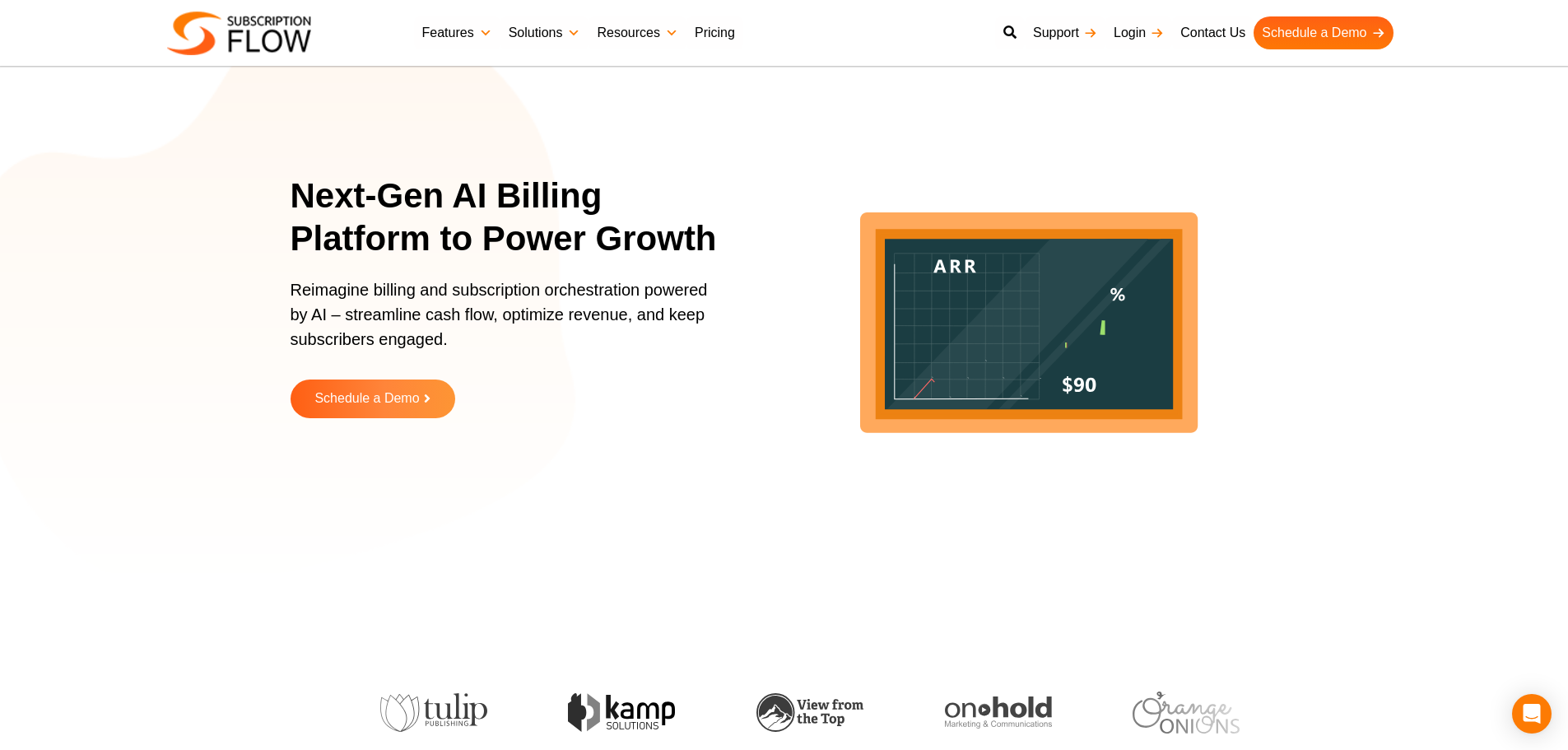
click at [352, 345] on p "Reimagine billing and subscription orchestration powered by AI – streamline cas…" at bounding box center [504, 323] width 428 height 90
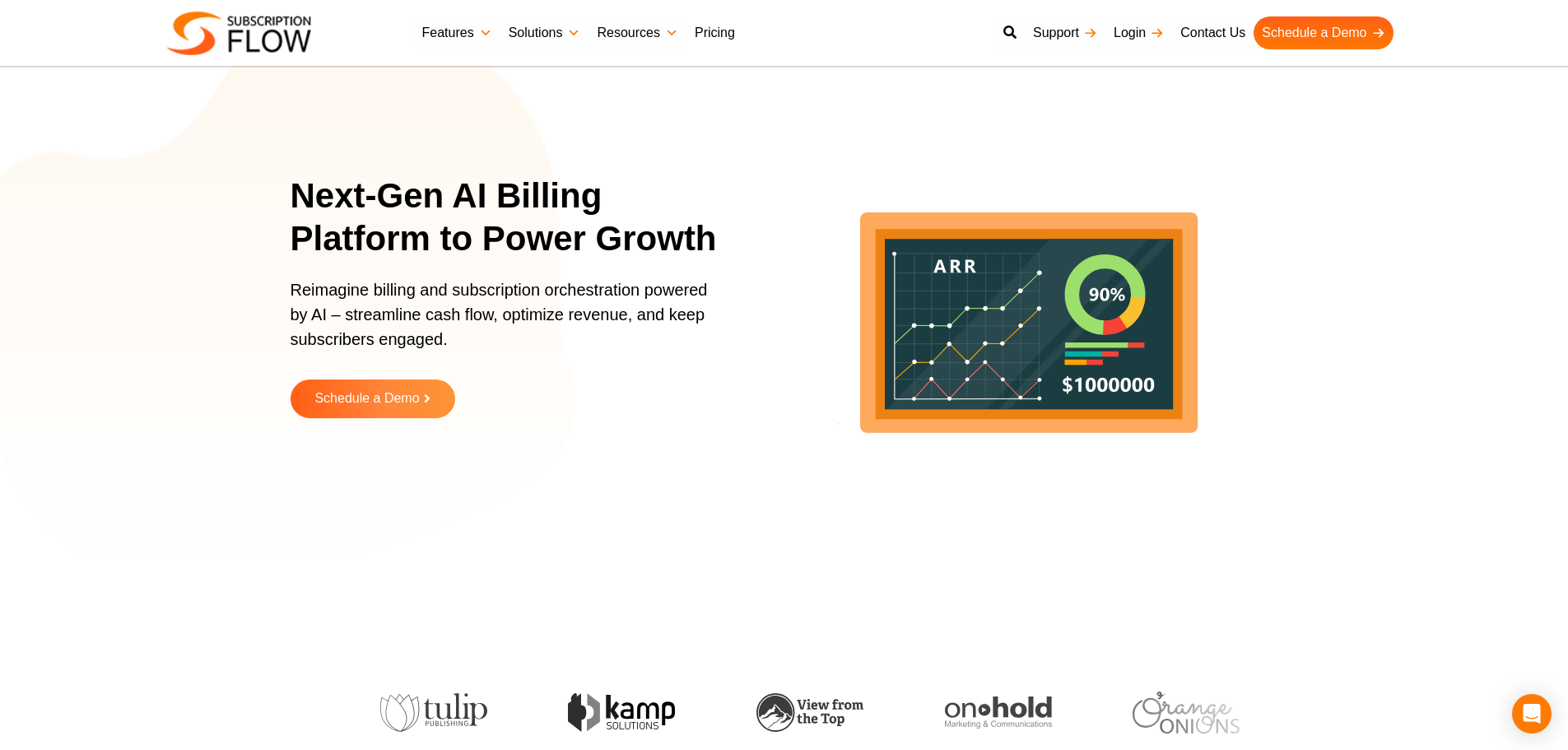
scroll to position [656, 0]
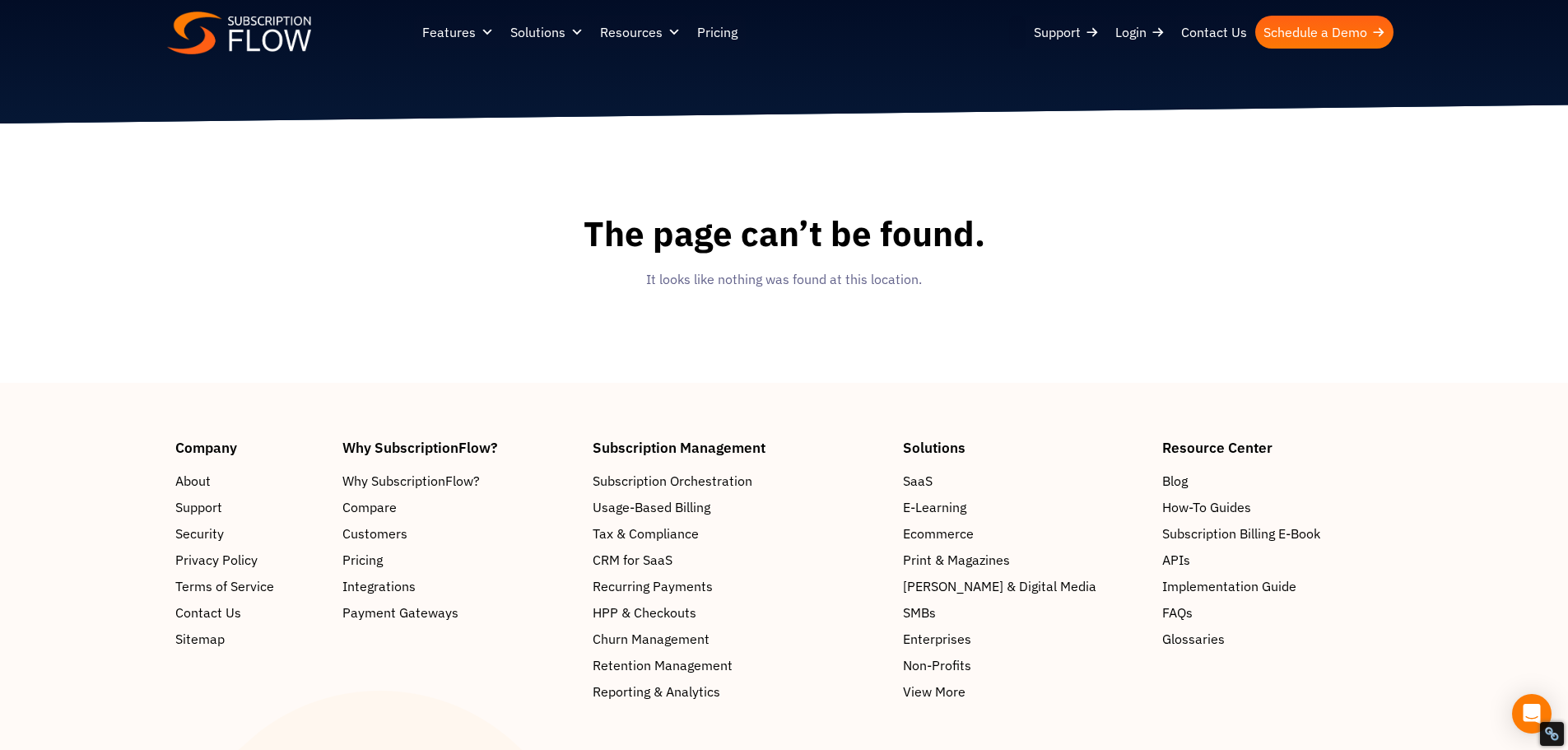
drag, startPoint x: 371, startPoint y: 382, endPoint x: 519, endPoint y: 271, distance: 185.0
click at [371, 382] on footer "Company About Support Security Privacy Policy Terms of Service Contact Us Sitem…" at bounding box center [784, 670] width 1568 height 576
drag, startPoint x: 147, startPoint y: 297, endPoint x: 259, endPoint y: 132, distance: 199.4
click at [147, 297] on body "Support Login Best Subscription Management and Billing Software 2023 Features S…" at bounding box center [784, 479] width 1568 height 958
click at [374, 402] on footer "Company About Support Security Privacy Policy Terms of Service Contact Us Sitem…" at bounding box center [784, 670] width 1568 height 576
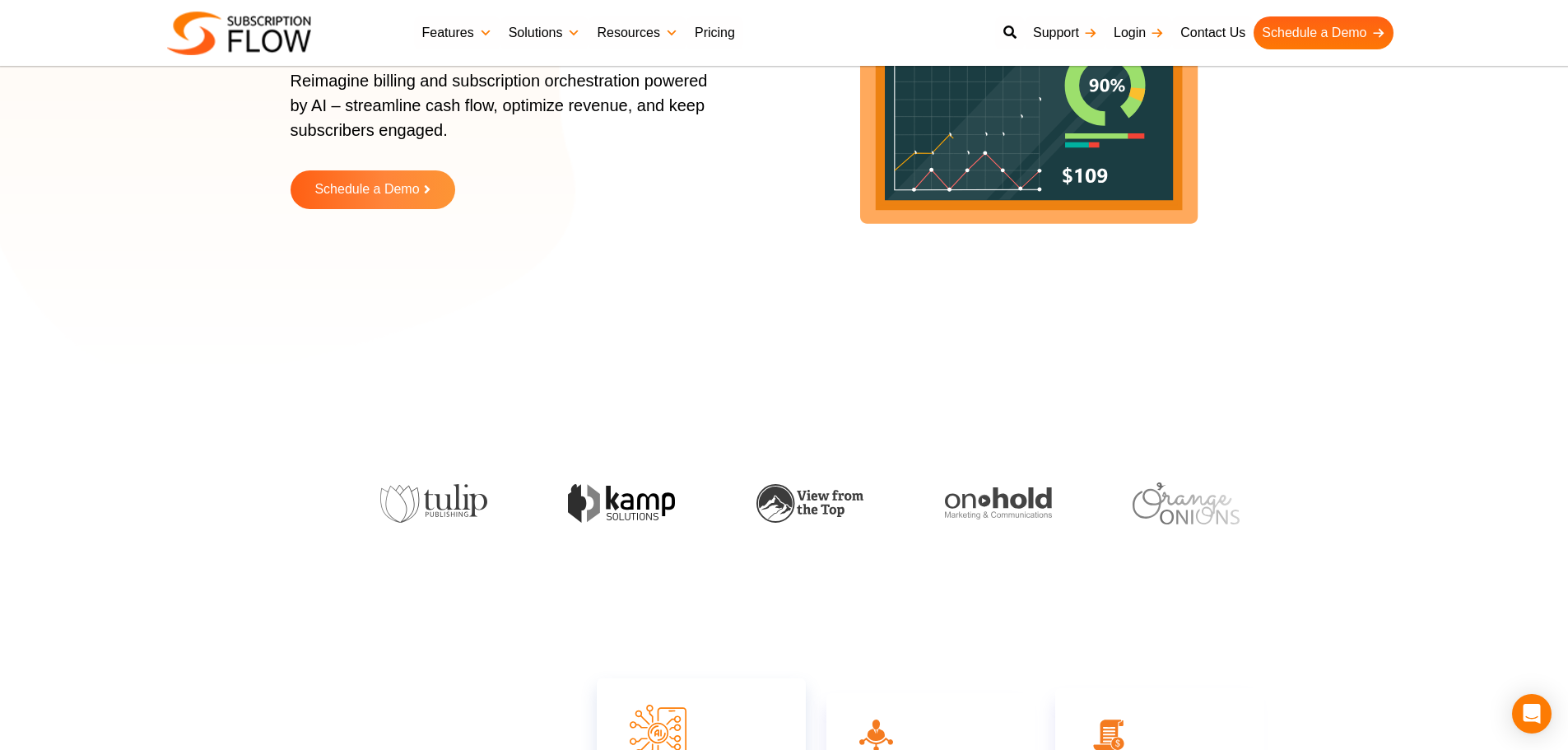
scroll to position [411, 0]
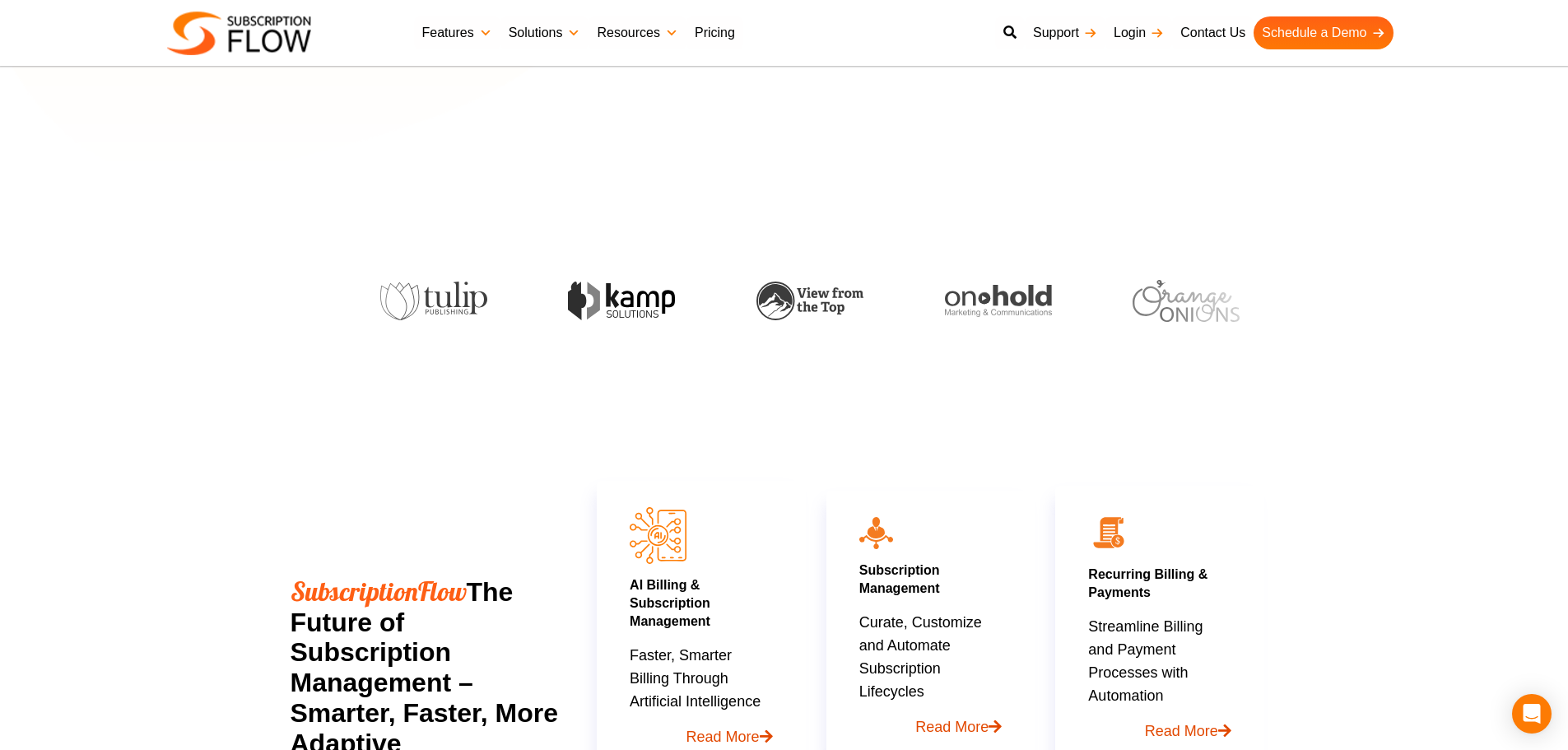
click at [326, 591] on span "SubscriptionFlow" at bounding box center [378, 591] width 176 height 33
click at [391, 577] on span "SubscriptionFlow" at bounding box center [378, 591] width 176 height 33
click at [1463, 218] on section at bounding box center [784, 280] width 1568 height 149
